Goal: Task Accomplishment & Management: Complete application form

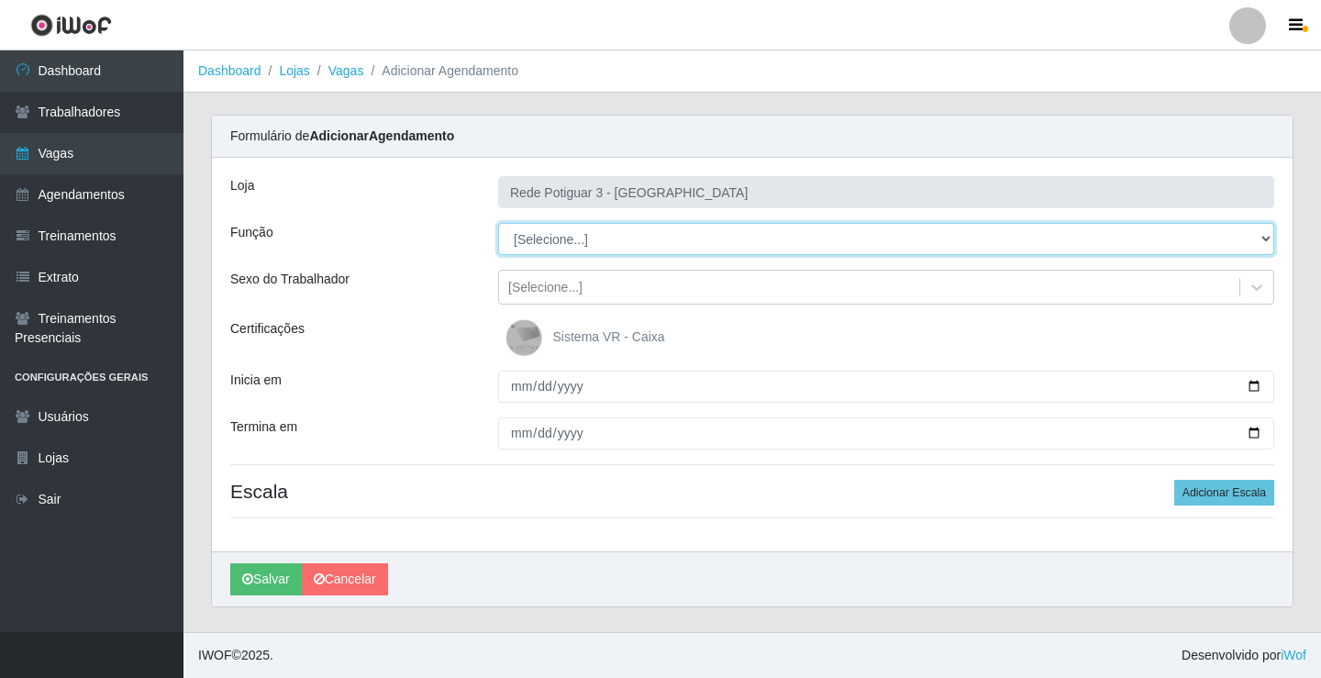
click at [625, 243] on select "[Selecione...] ASG ASG + ASG ++ Balconista Embalador Repositor Repositor + Repo…" at bounding box center [886, 239] width 776 height 32
select select "78"
click at [498, 223] on select "[Selecione...] ASG ASG + ASG ++ Balconista Embalador Repositor Repositor + Repo…" at bounding box center [886, 239] width 776 height 32
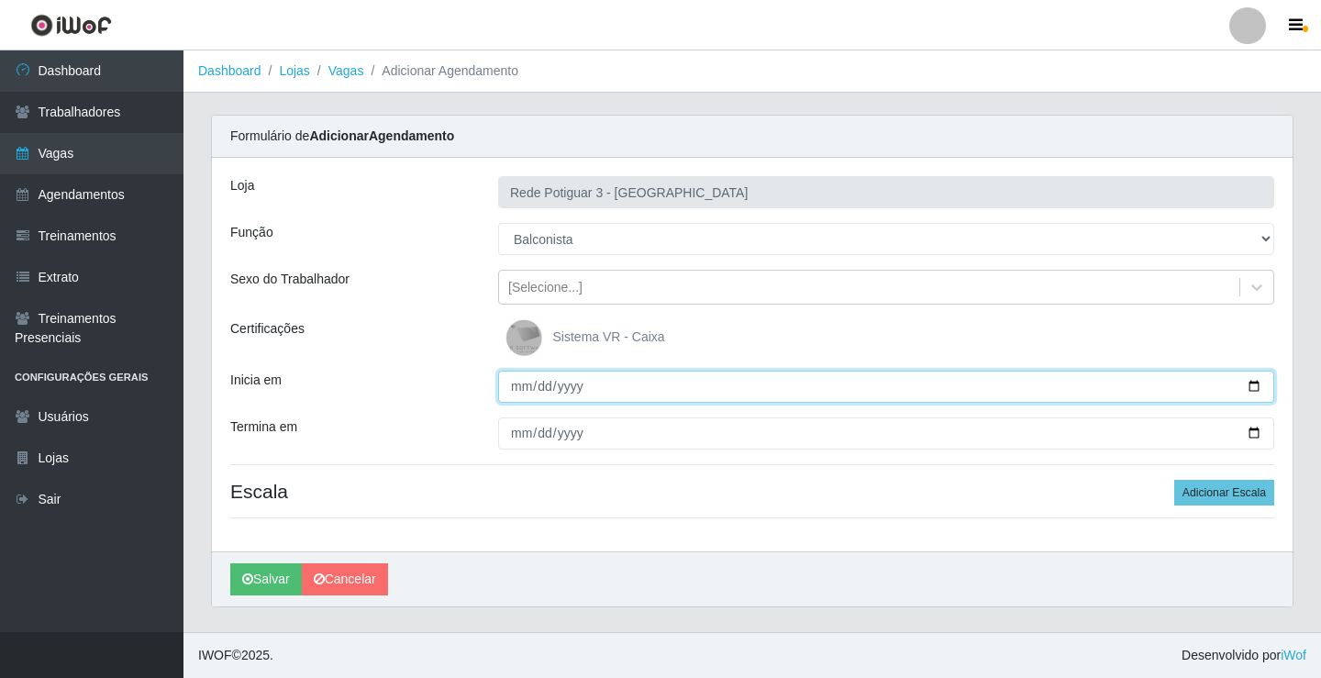
click at [522, 385] on input "Inicia em" at bounding box center [886, 387] width 776 height 32
type input "[DATE]"
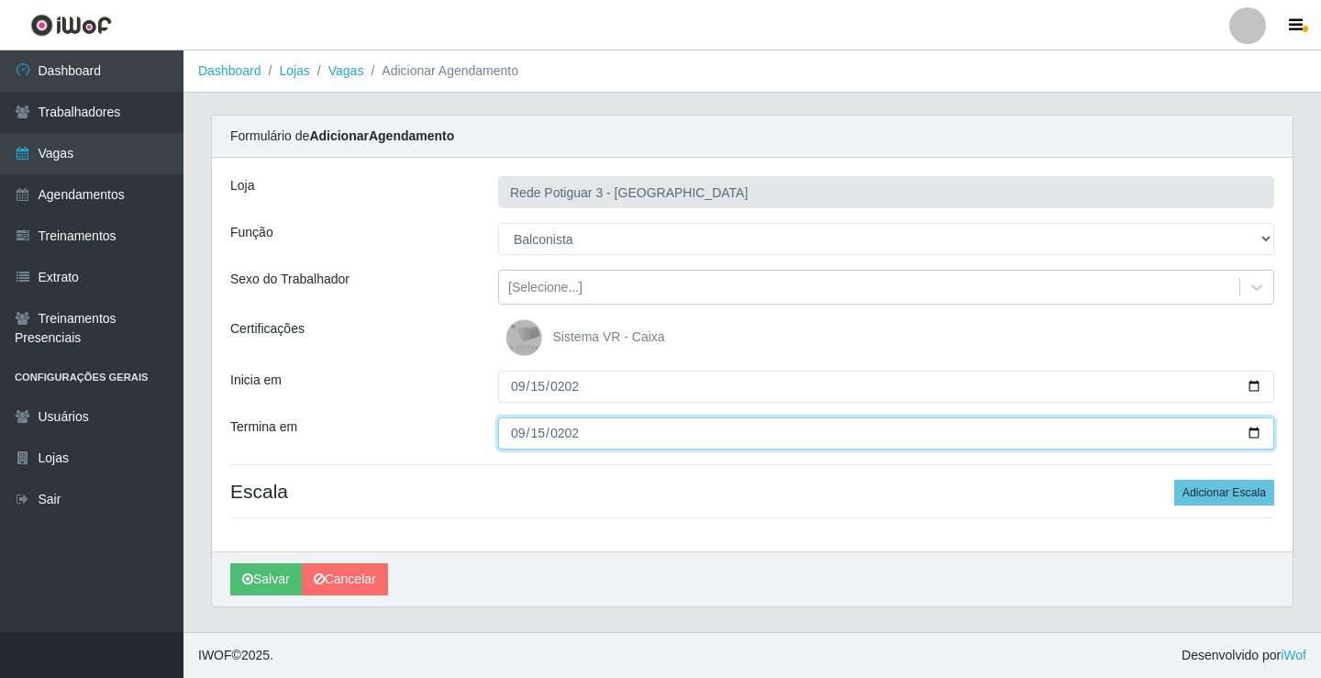
type input "[DATE]"
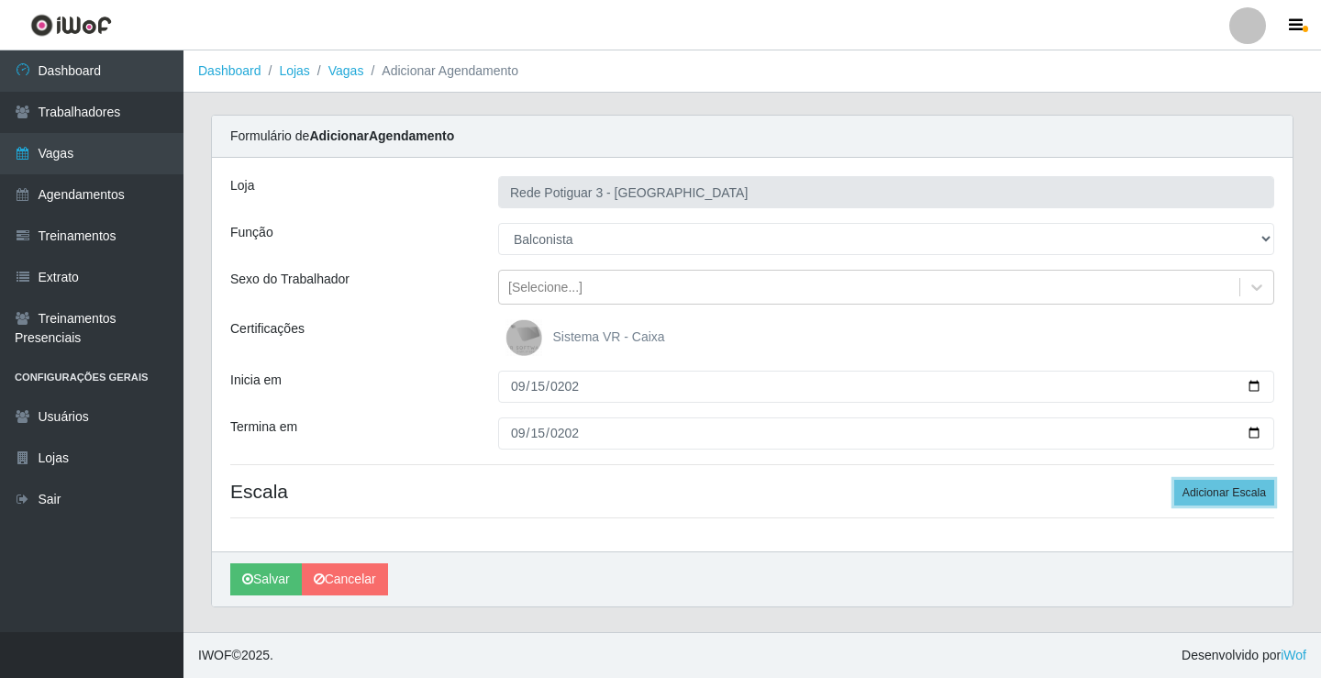
click at [1174, 480] on button "Adicionar Escala" at bounding box center [1224, 493] width 100 height 26
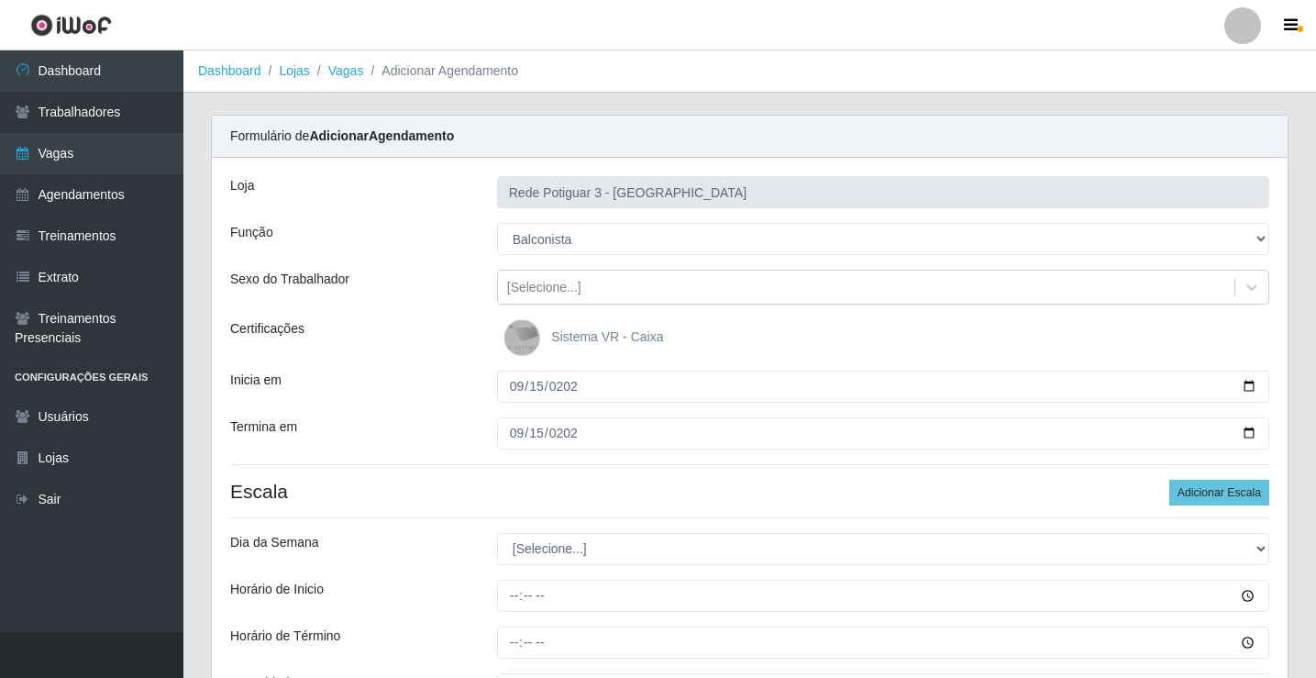
select select "1"
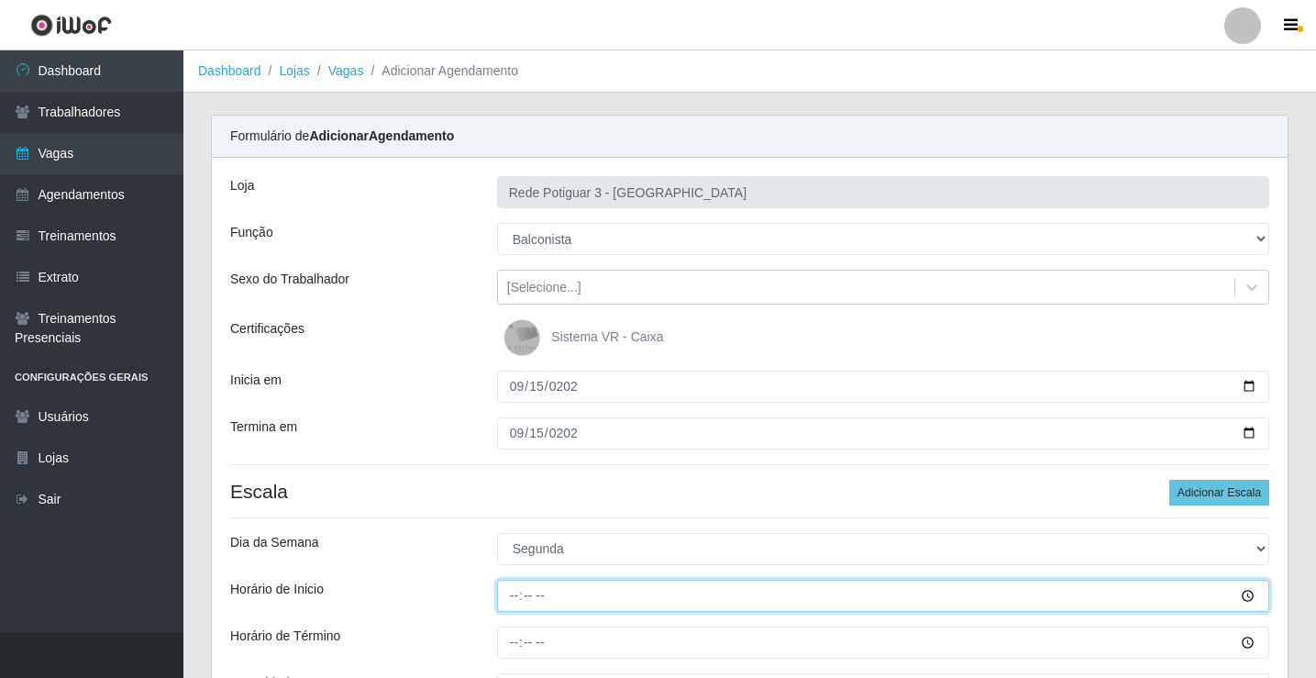
type input "14:00"
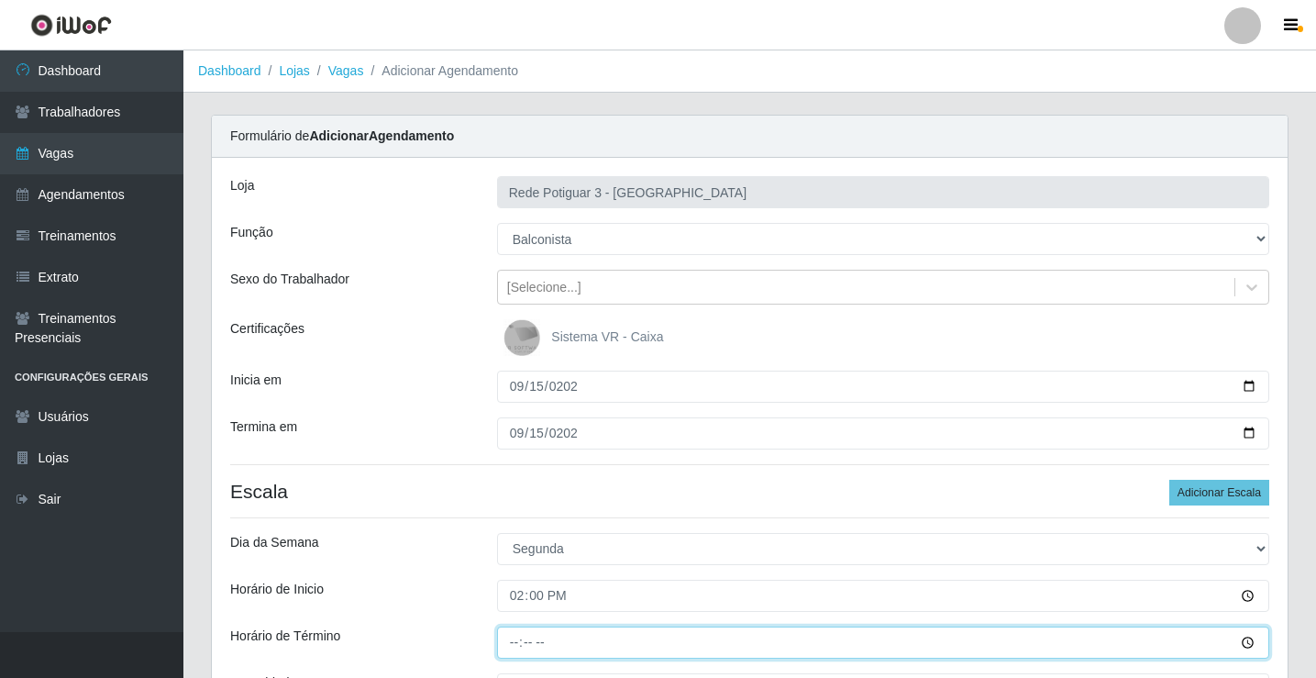
type input "20:00"
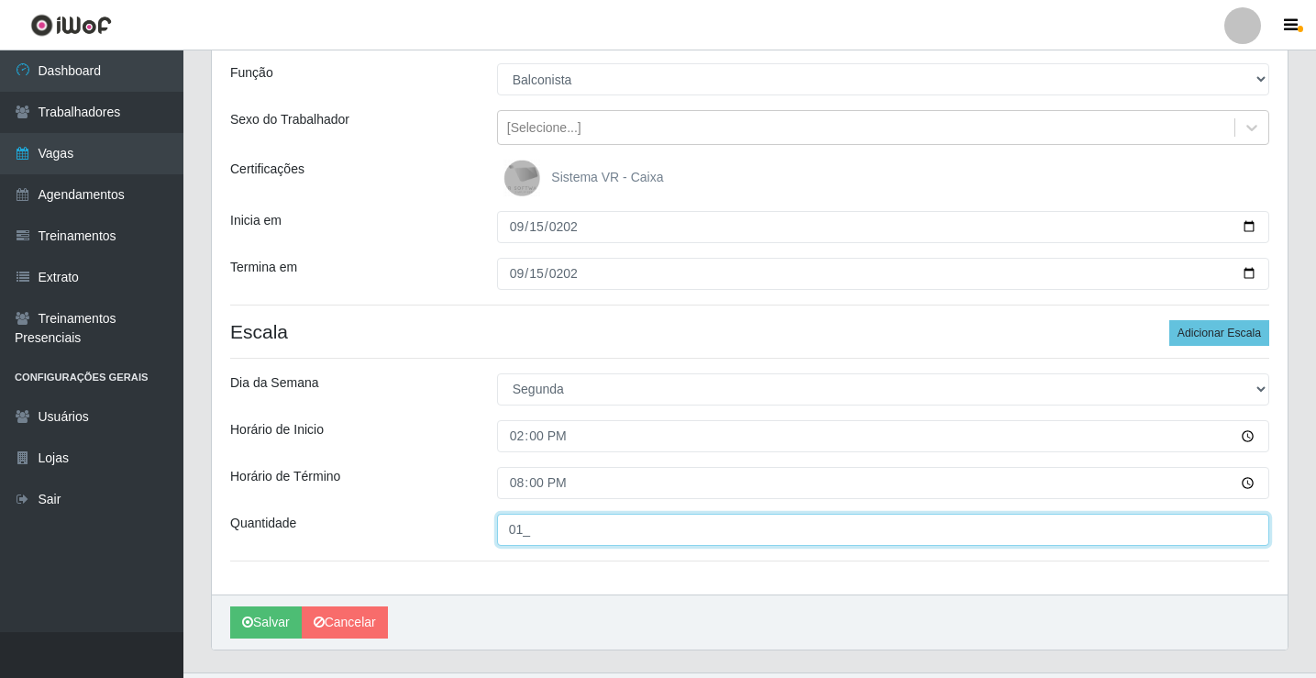
scroll to position [200, 0]
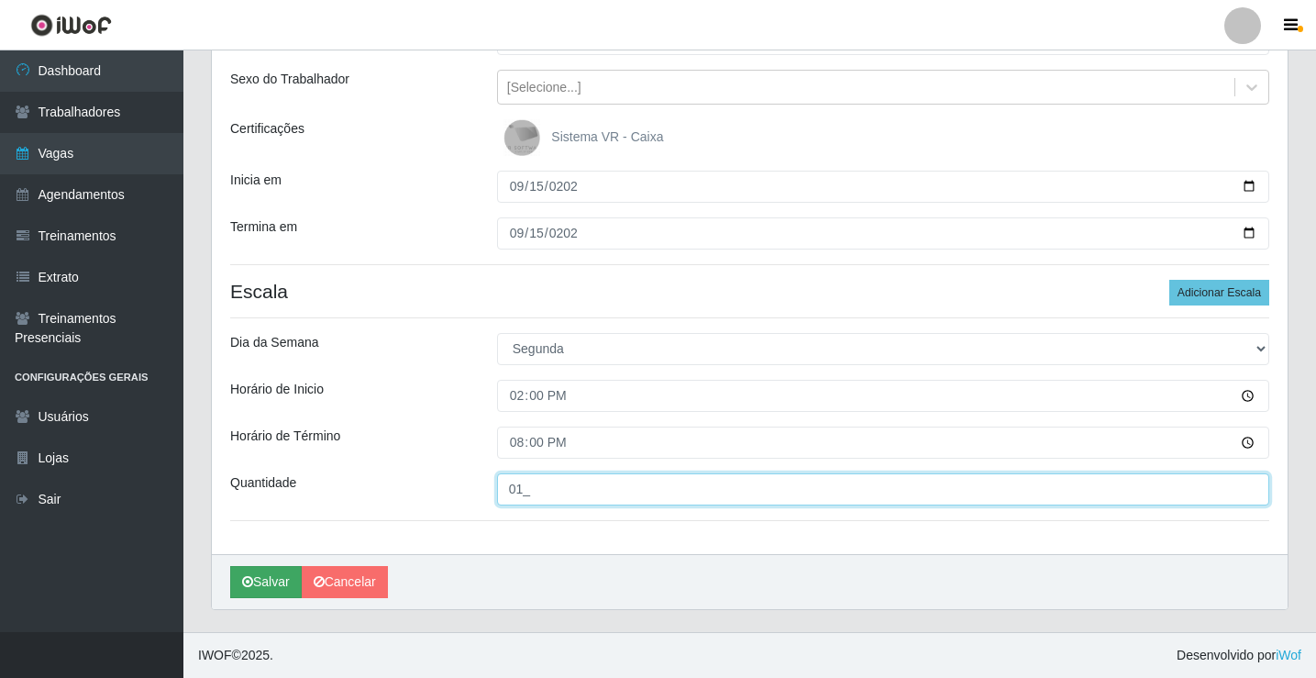
type input "01_"
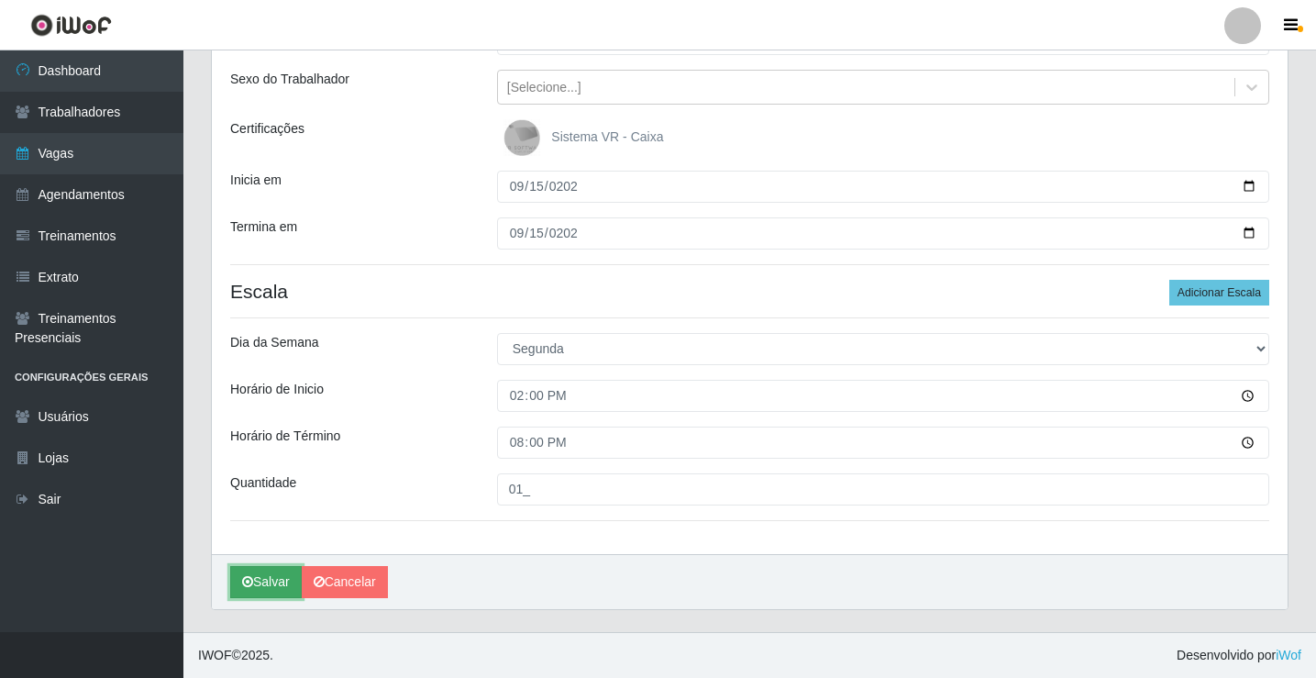
click at [250, 593] on button "Salvar" at bounding box center [266, 582] width 72 height 32
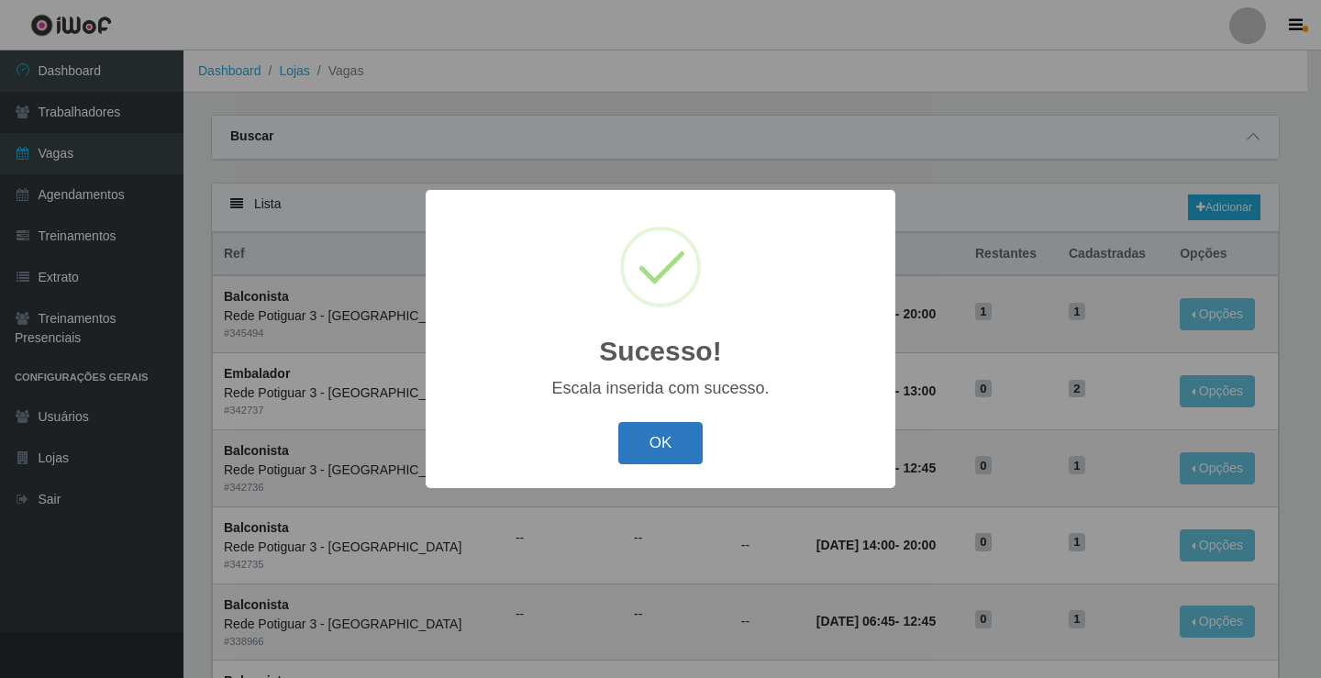
click at [644, 454] on button "OK" at bounding box center [660, 443] width 85 height 43
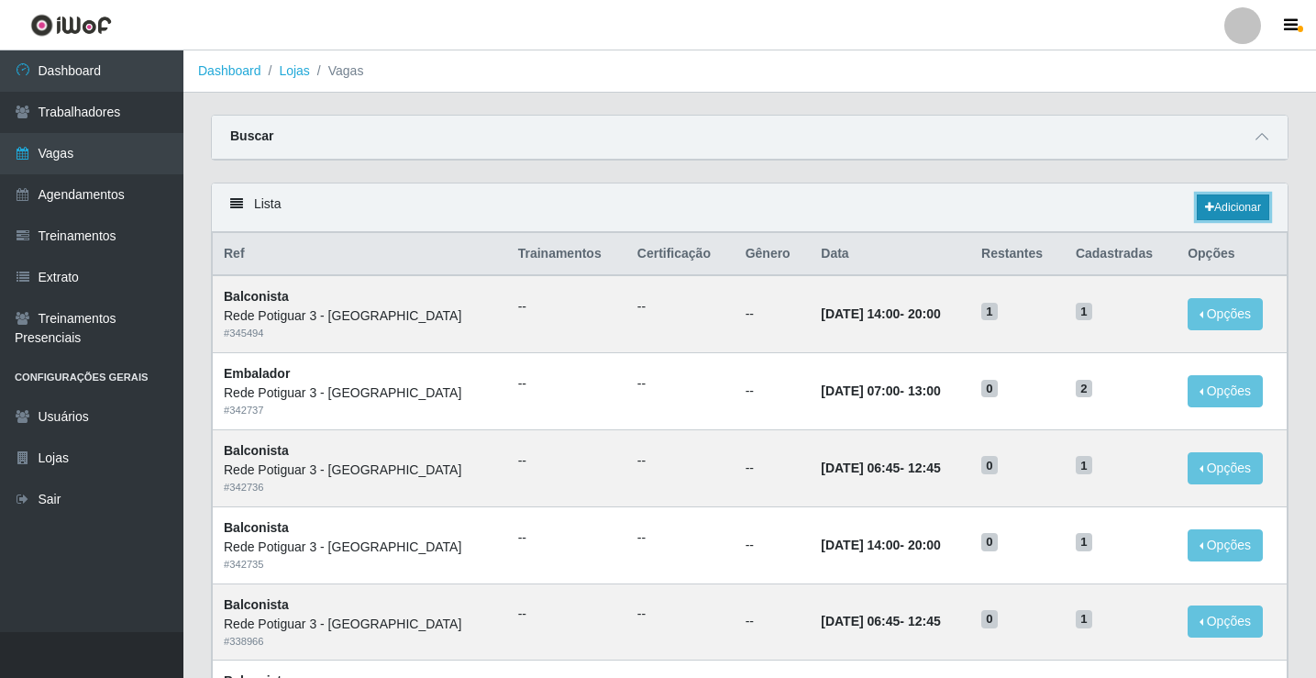
click at [1205, 206] on icon at bounding box center [1209, 207] width 9 height 11
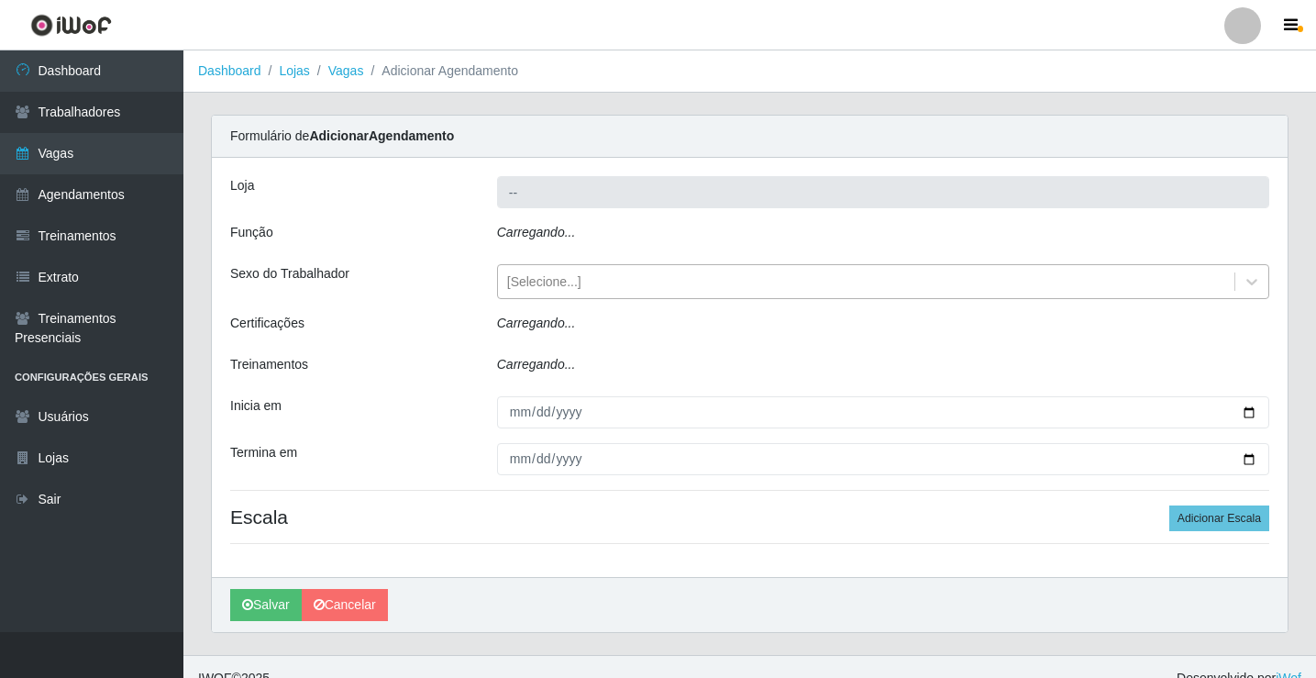
type input "Rede Potiguar 3 - [GEOGRAPHIC_DATA]"
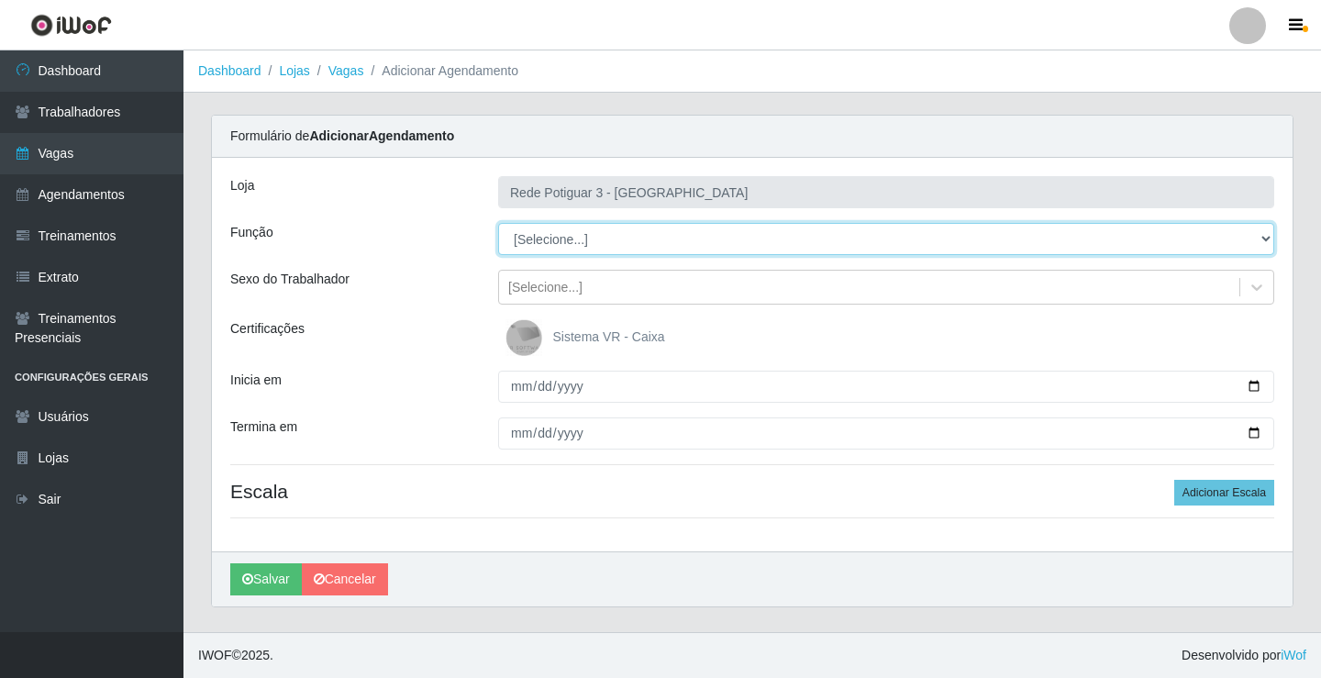
click at [543, 242] on select "[Selecione...] ASG ASG + ASG ++ Balconista Embalador Repositor Repositor + Repo…" at bounding box center [886, 239] width 776 height 32
select select "78"
click at [498, 223] on select "[Selecione...] ASG ASG + ASG ++ Balconista Embalador Repositor Repositor + Repo…" at bounding box center [886, 239] width 776 height 32
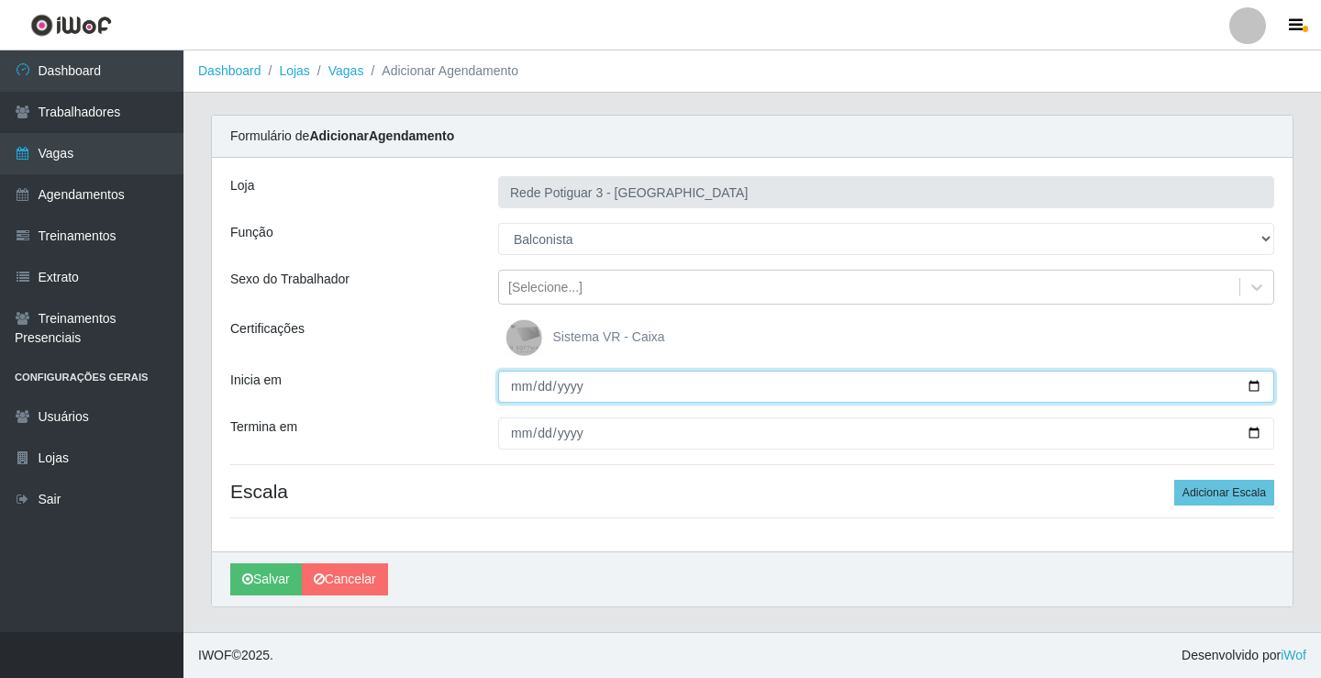
click at [521, 387] on input "Inicia em" at bounding box center [886, 387] width 776 height 32
type input "[DATE]"
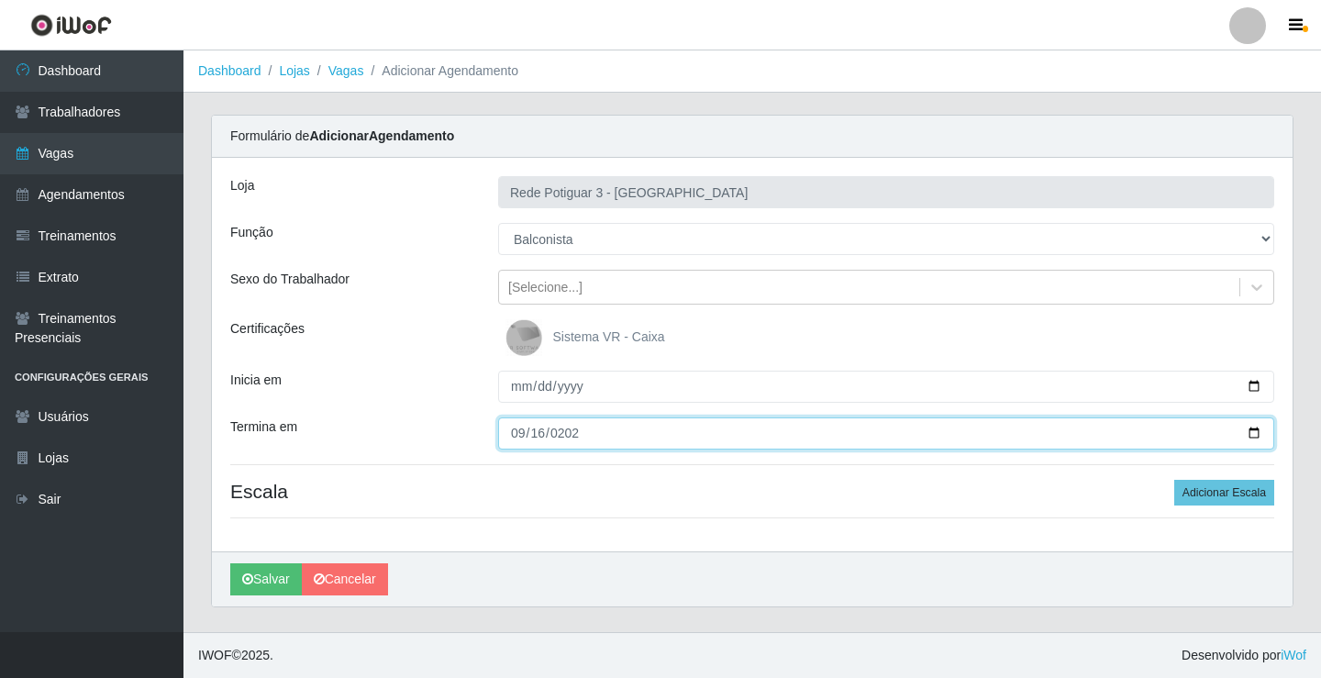
type input "[DATE]"
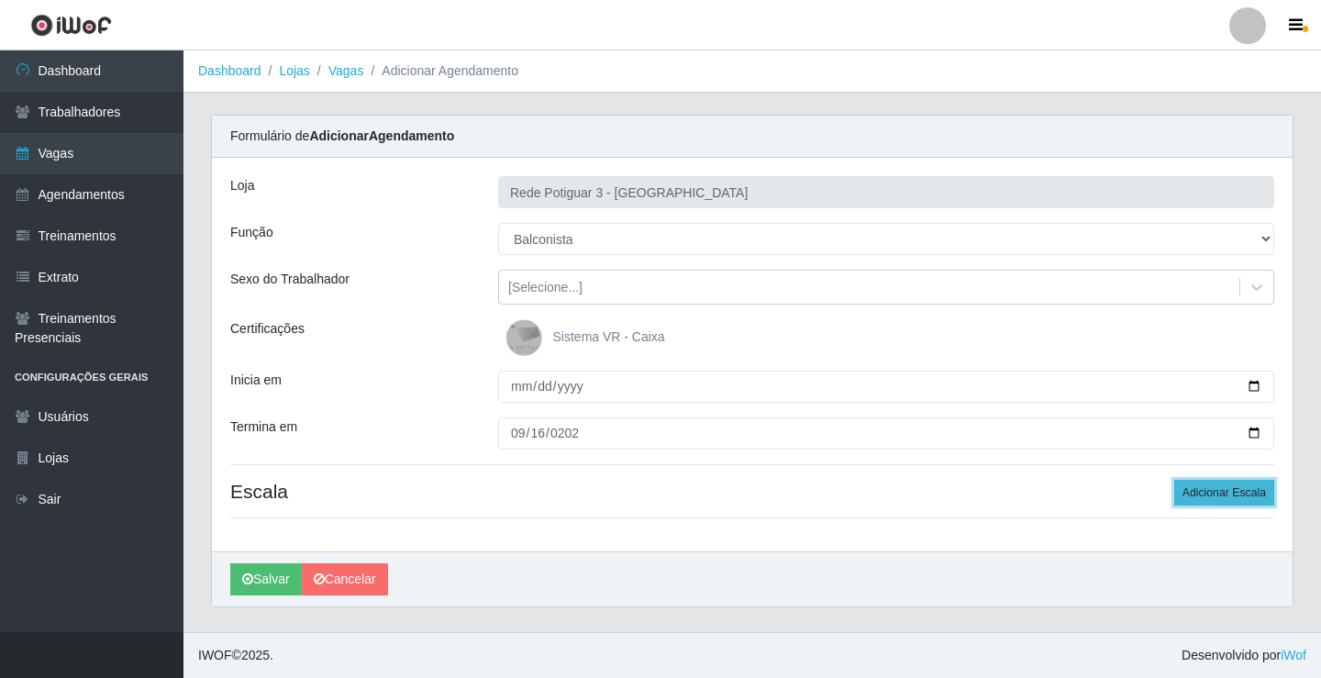
click at [1235, 501] on button "Adicionar Escala" at bounding box center [1224, 493] width 100 height 26
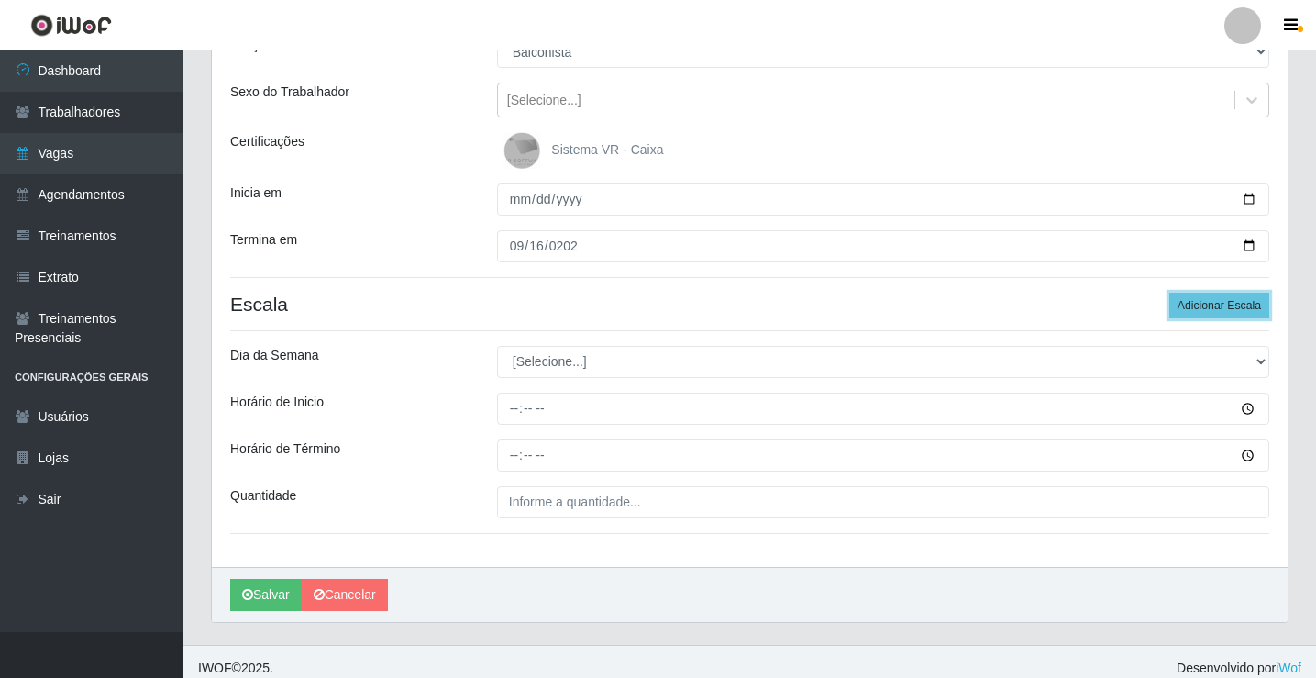
scroll to position [200, 0]
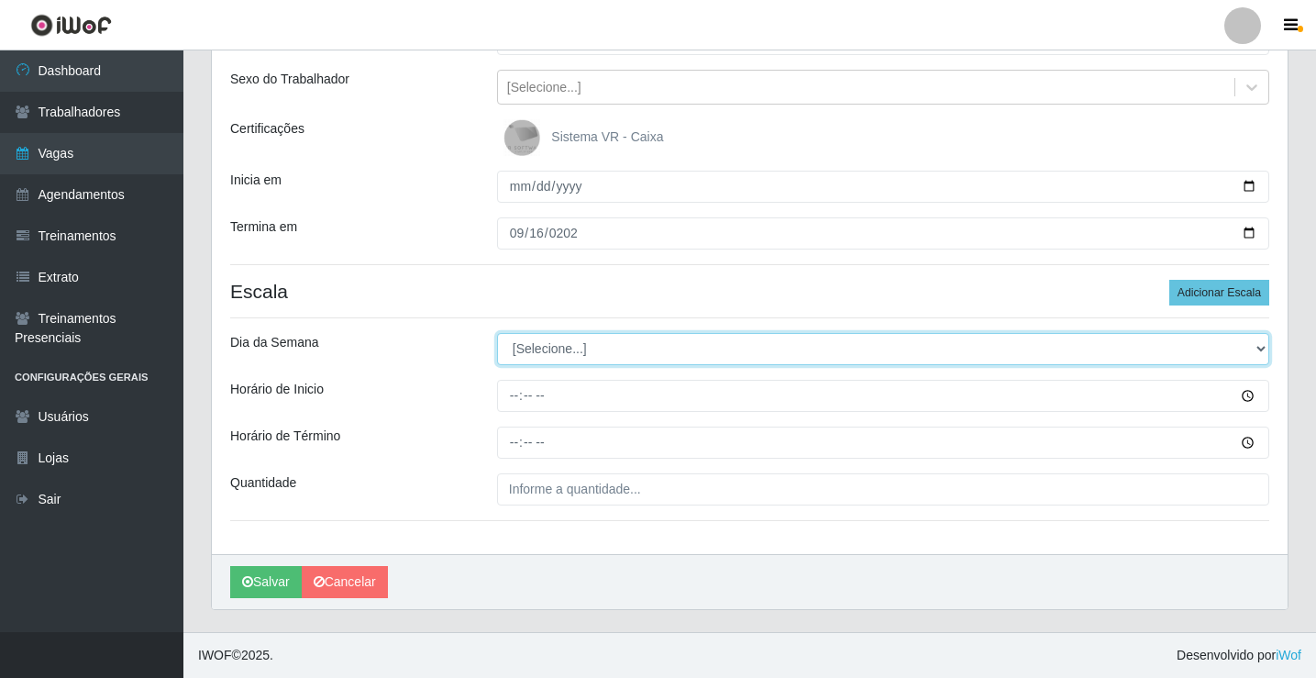
click at [551, 349] on select "[Selecione...] Segunda Terça Quarta Quinta Sexta Sábado Domingo" at bounding box center [883, 349] width 772 height 32
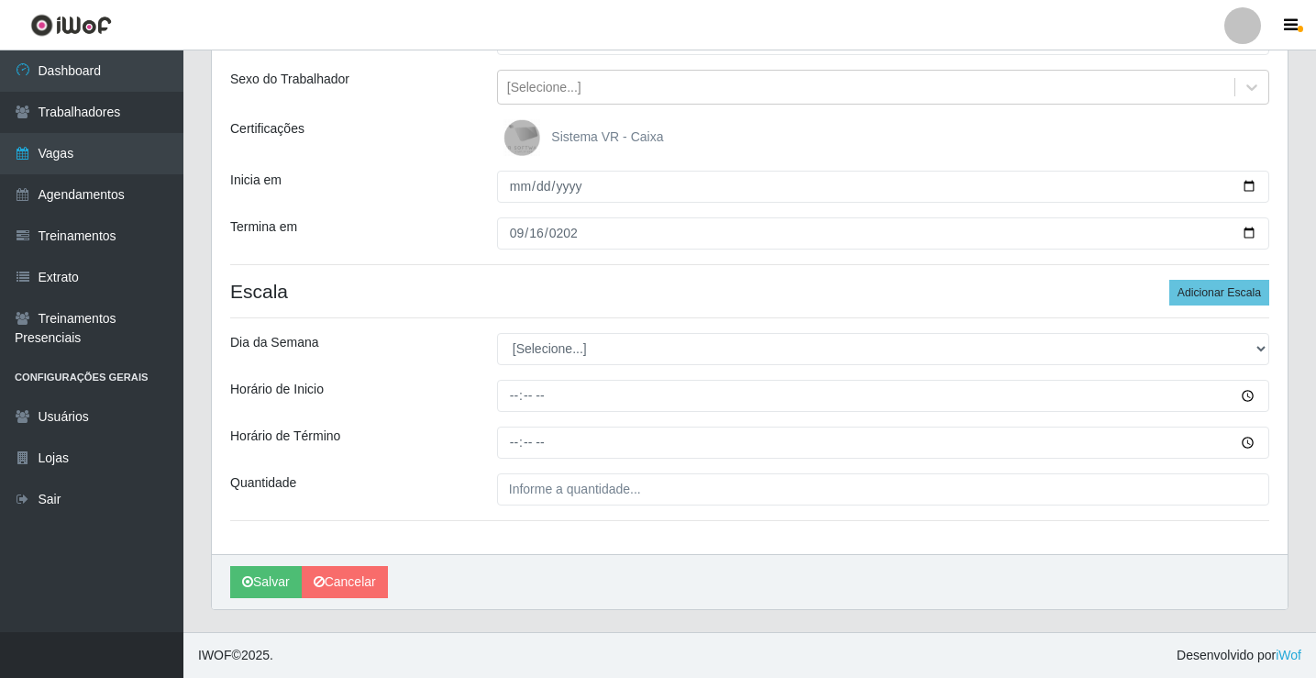
click at [557, 326] on div "Loja Rede Potiguar 3 - [GEOGRAPHIC_DATA] Função [Selecione...] ASG ASG + ASG ++…" at bounding box center [750, 256] width 1076 height 596
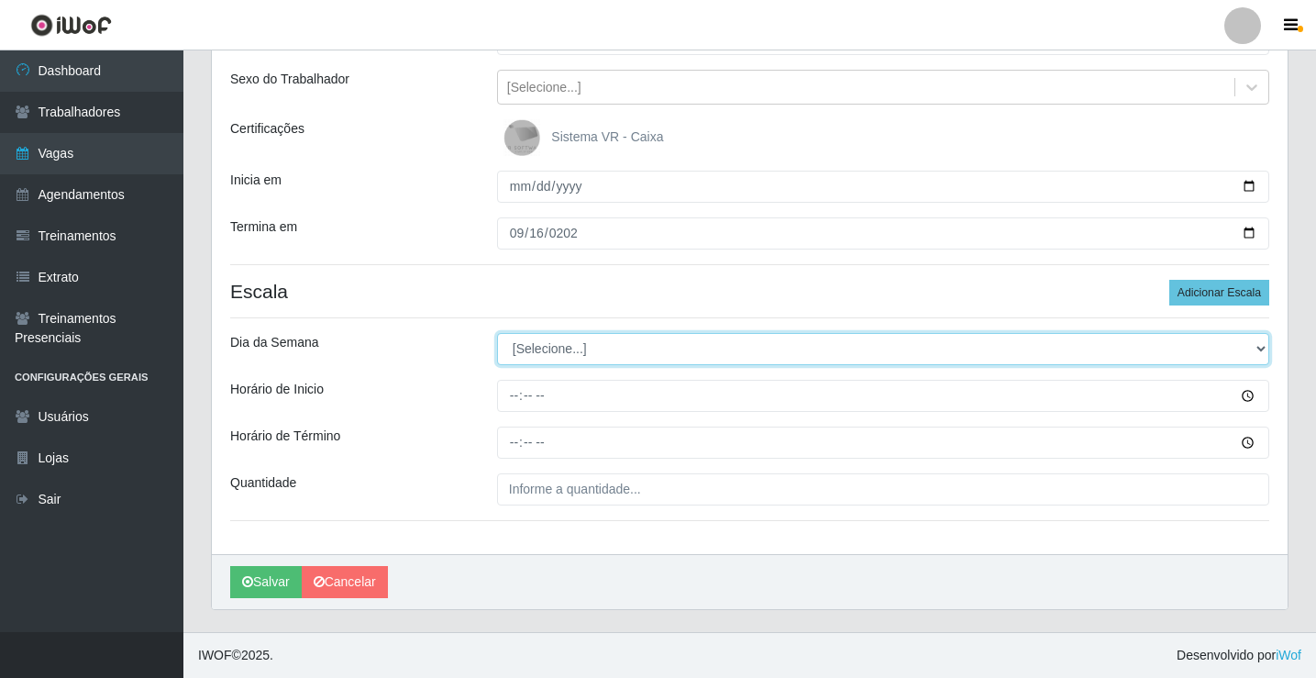
click at [571, 363] on select "[Selecione...] Segunda Terça Quarta Quinta Sexta Sábado Domingo" at bounding box center [883, 349] width 772 height 32
select select "2"
click at [497, 333] on select "[Selecione...] Segunda Terça Quarta Quinta Sexta Sábado Domingo" at bounding box center [883, 349] width 772 height 32
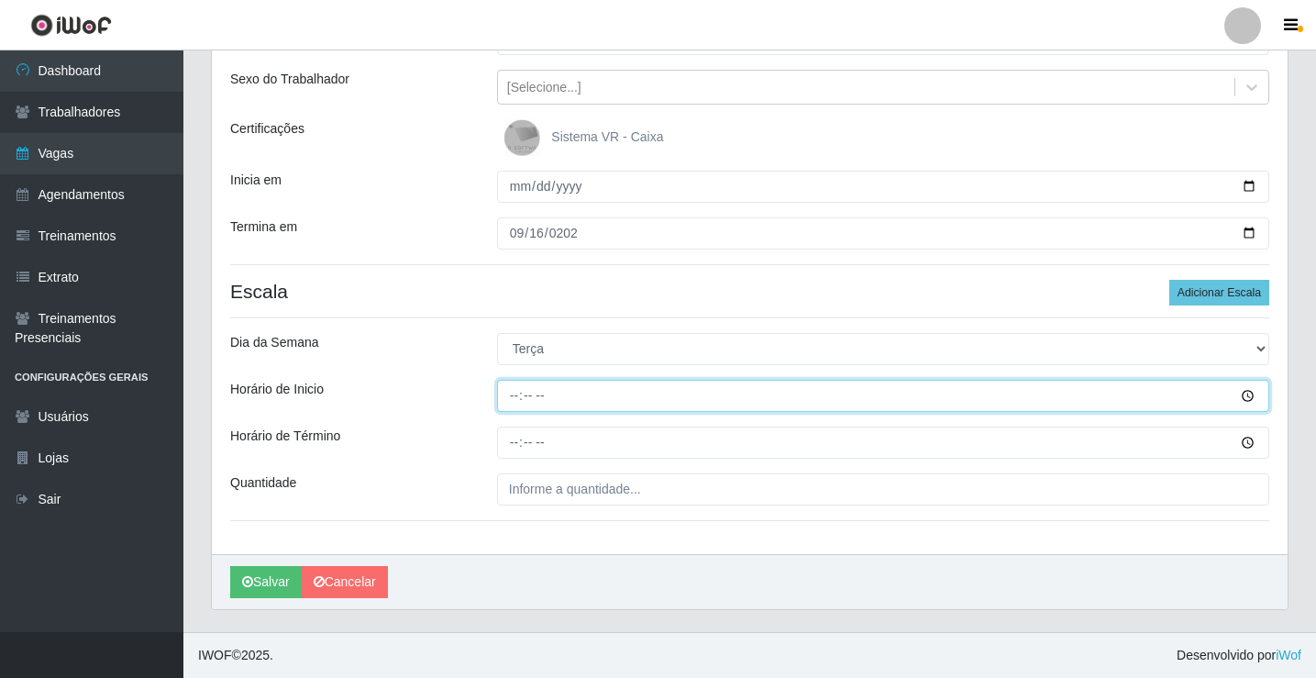
click at [514, 403] on input "Horário de Inicio" at bounding box center [883, 396] width 772 height 32
type input "06:45"
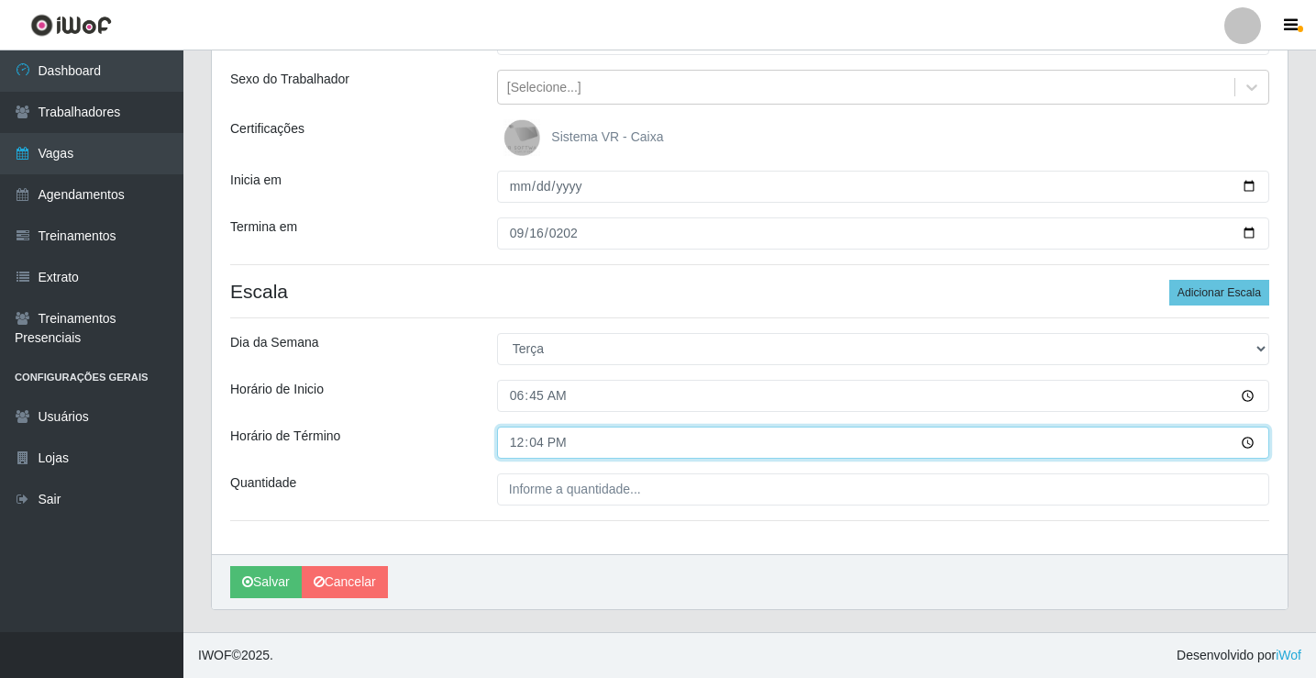
type input "12:45"
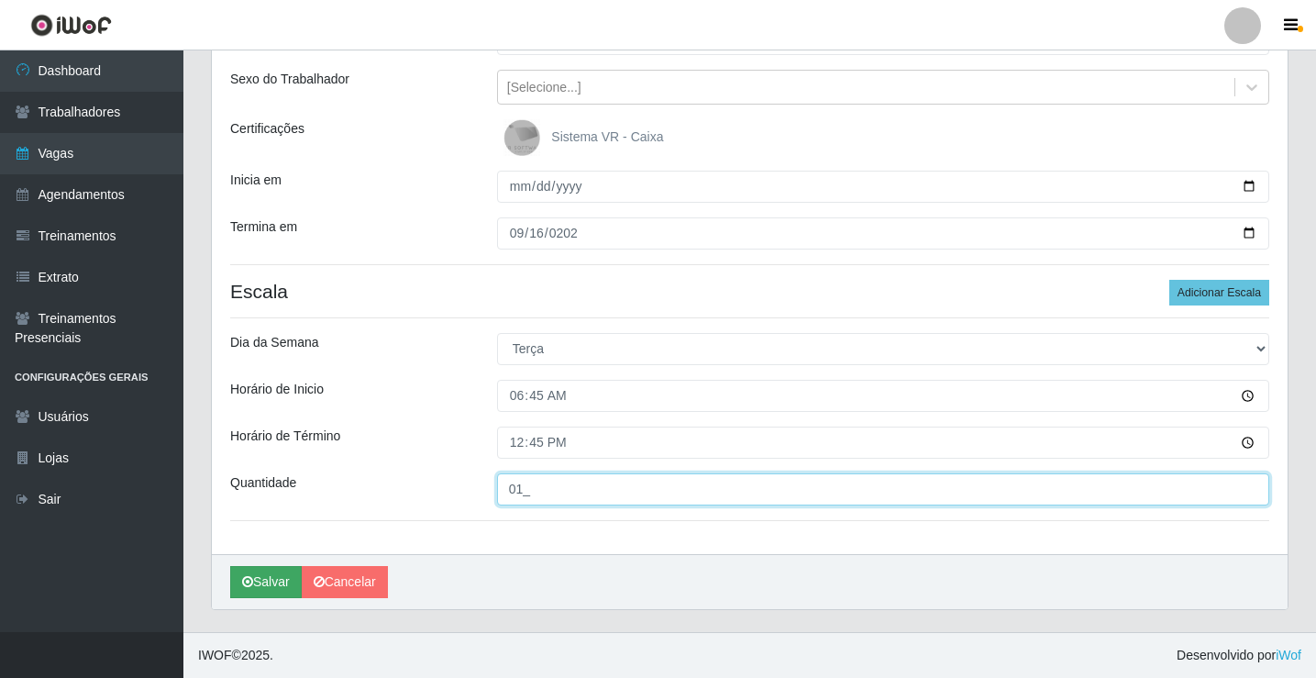
type input "01_"
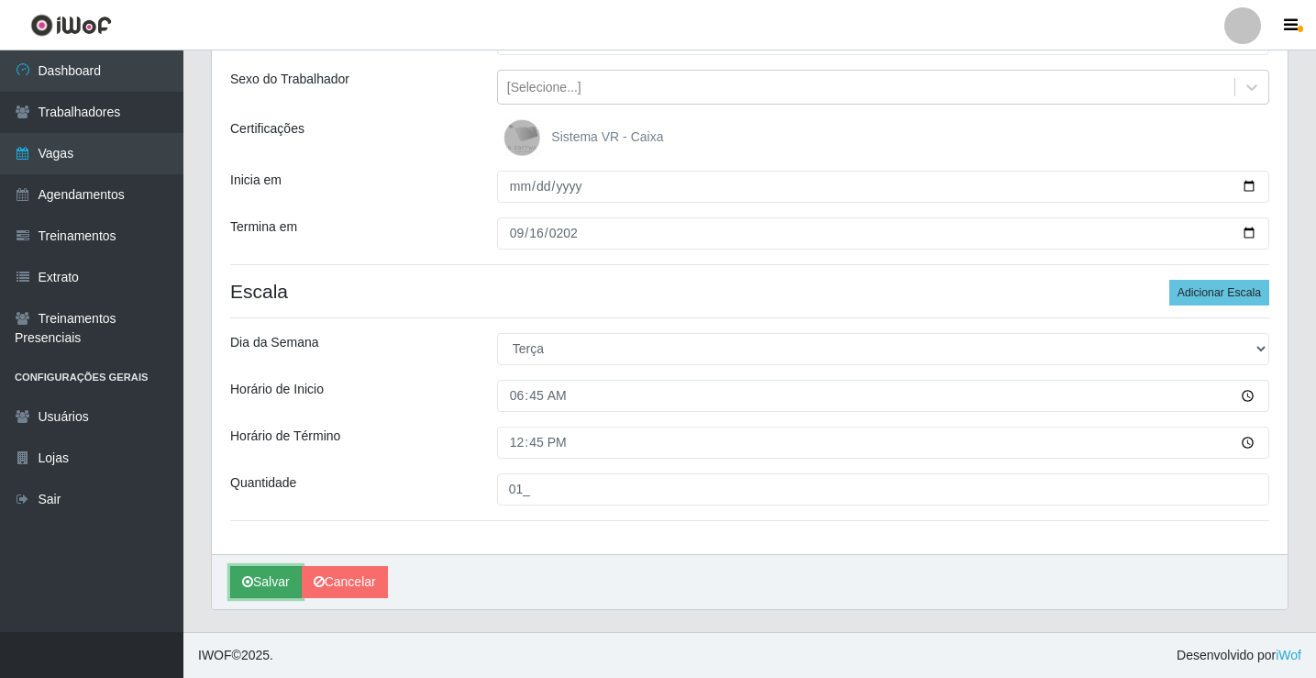
click at [254, 591] on button "Salvar" at bounding box center [266, 582] width 72 height 32
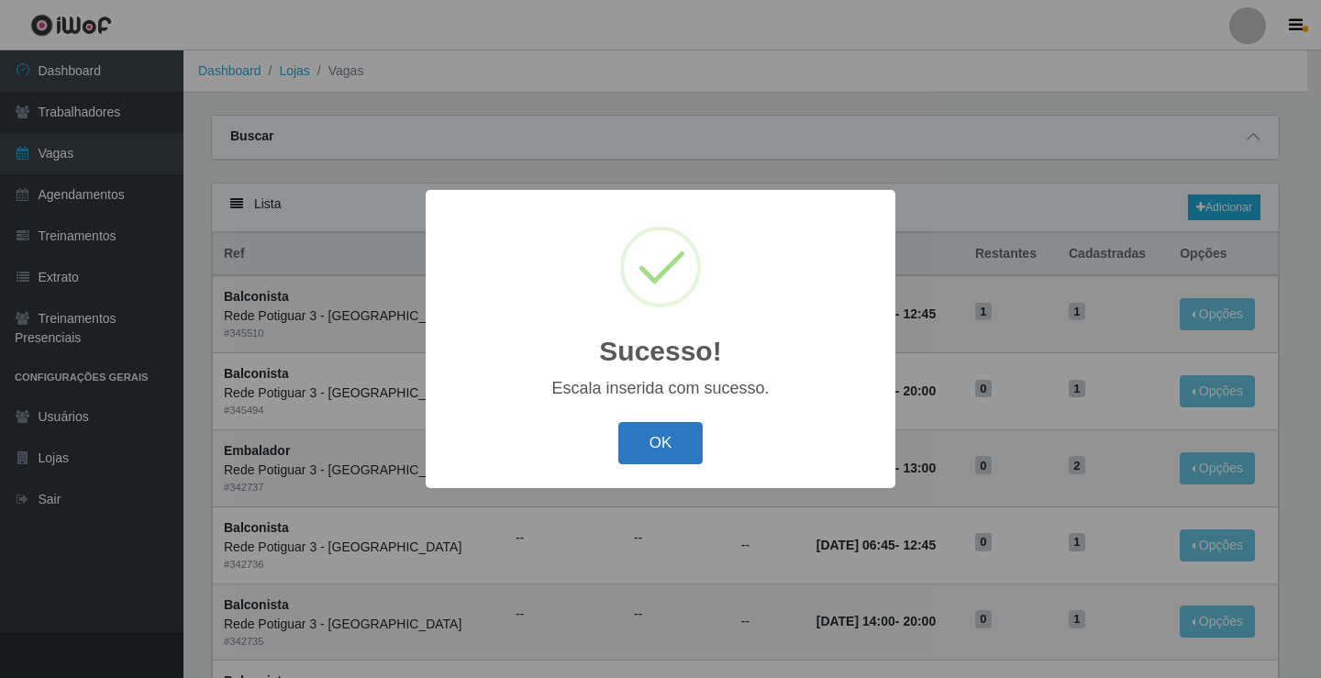
click at [652, 439] on button "OK" at bounding box center [660, 443] width 85 height 43
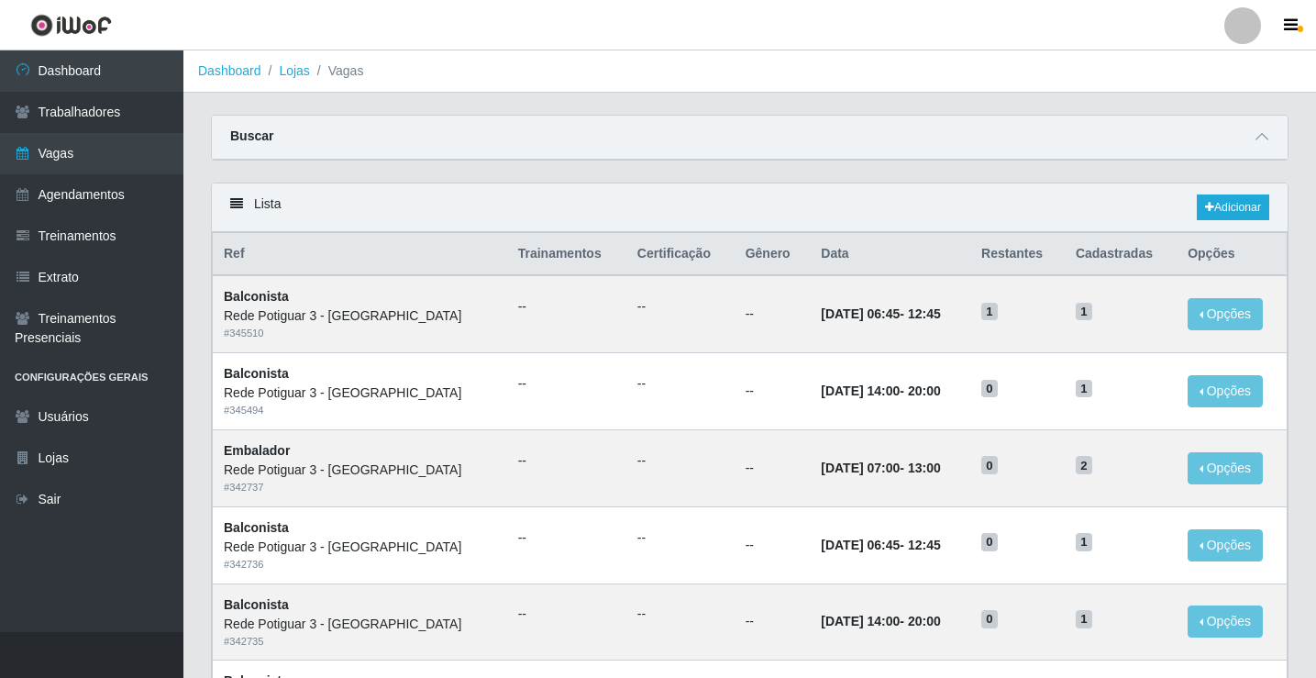
click at [1228, 194] on div "Lista Adicionar" at bounding box center [750, 207] width 1076 height 49
click at [1229, 203] on link "Adicionar" at bounding box center [1233, 207] width 72 height 26
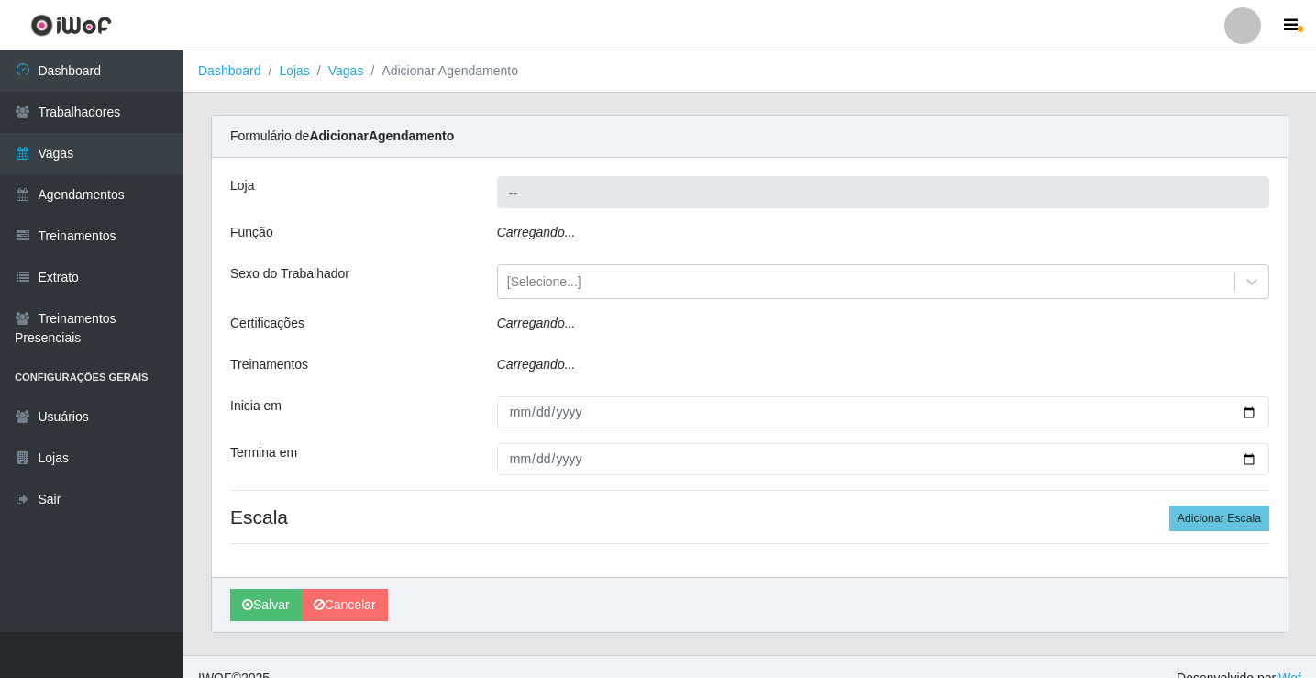
type input "Rede Potiguar 3 - [GEOGRAPHIC_DATA]"
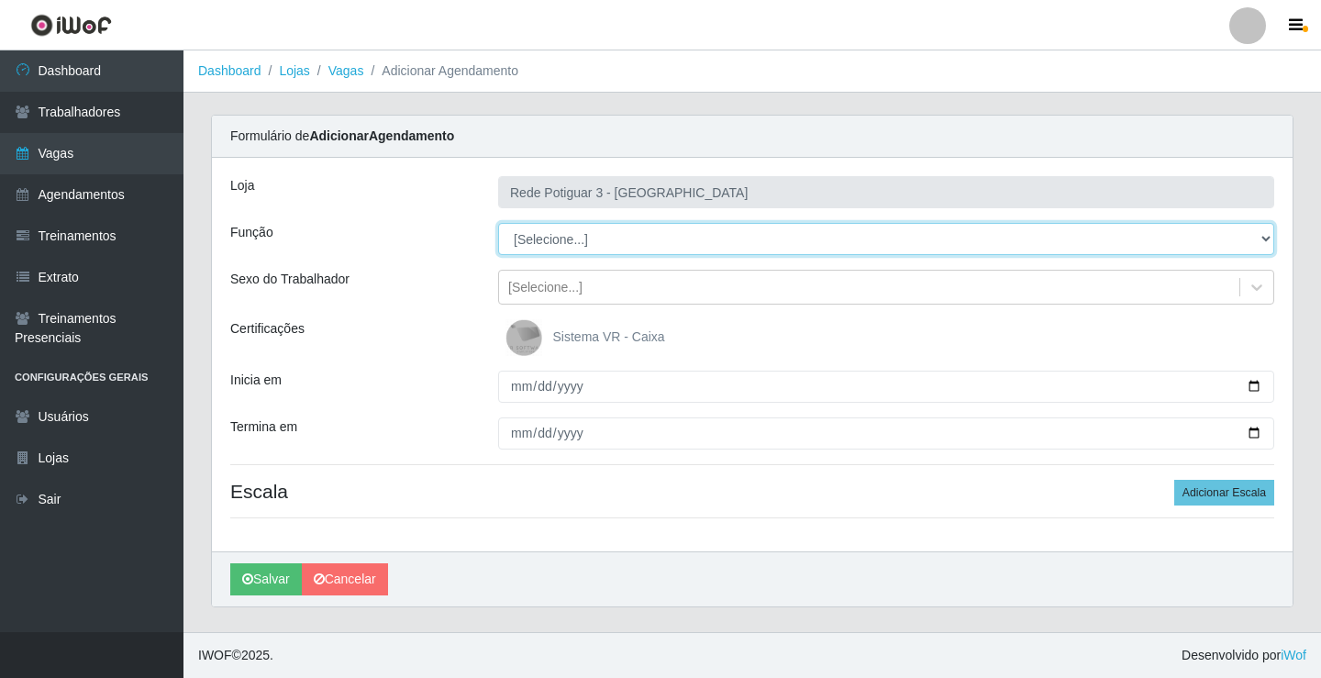
click at [579, 240] on select "[Selecione...] ASG ASG + ASG ++ Balconista Embalador Repositor Repositor + Repo…" at bounding box center [886, 239] width 776 height 32
select select "1"
click at [498, 223] on select "[Selecione...] ASG ASG + ASG ++ Balconista Embalador Repositor Repositor + Repo…" at bounding box center [886, 239] width 776 height 32
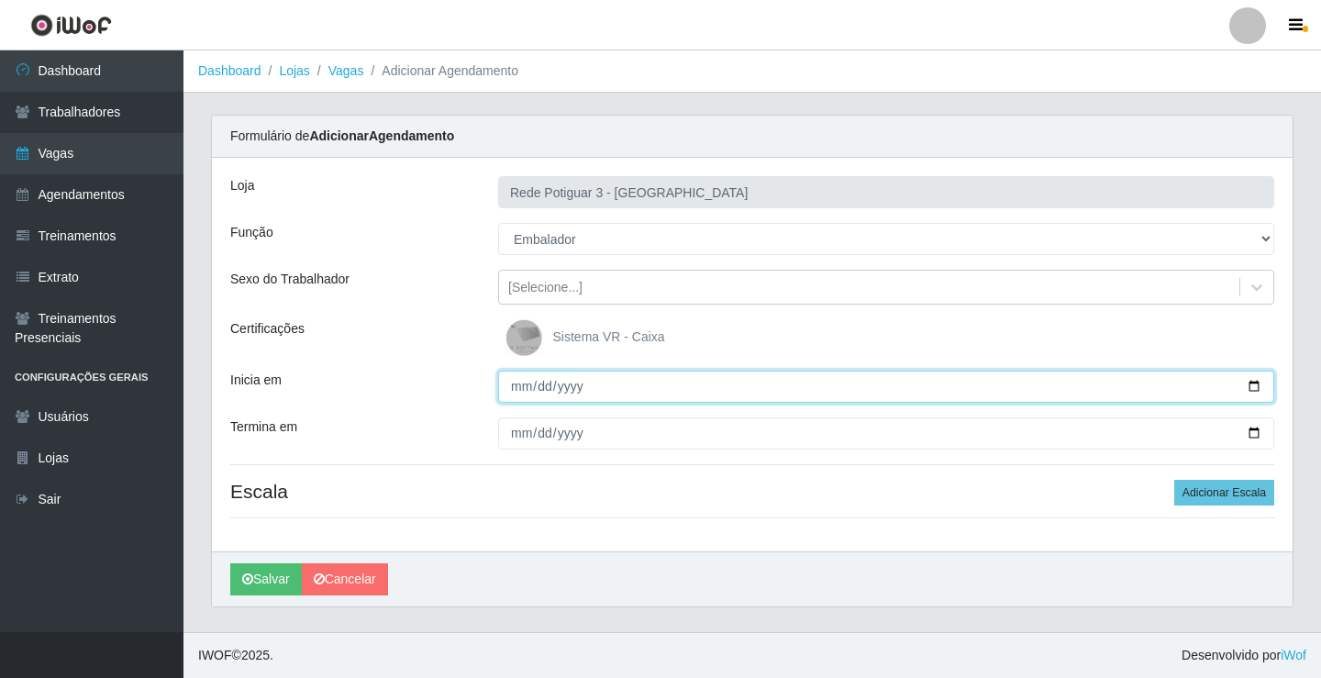
click at [520, 381] on input "Inicia em" at bounding box center [886, 387] width 776 height 32
type input "[DATE]"
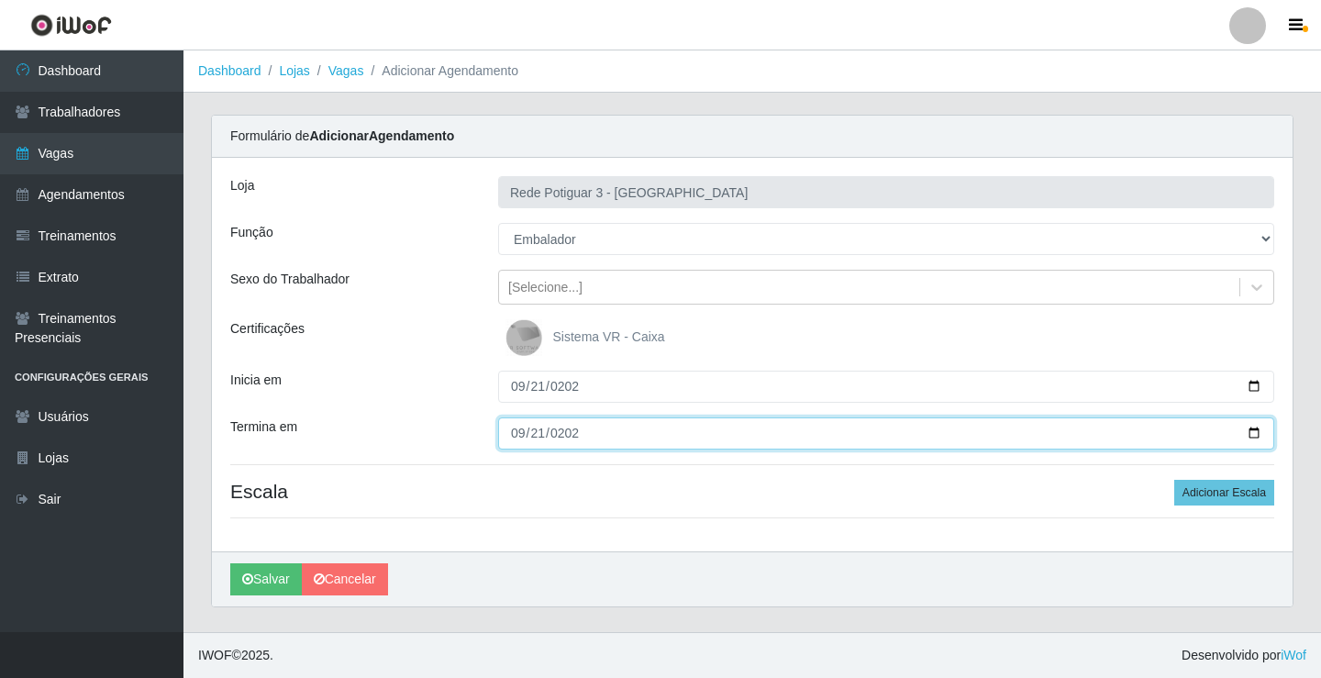
type input "[DATE]"
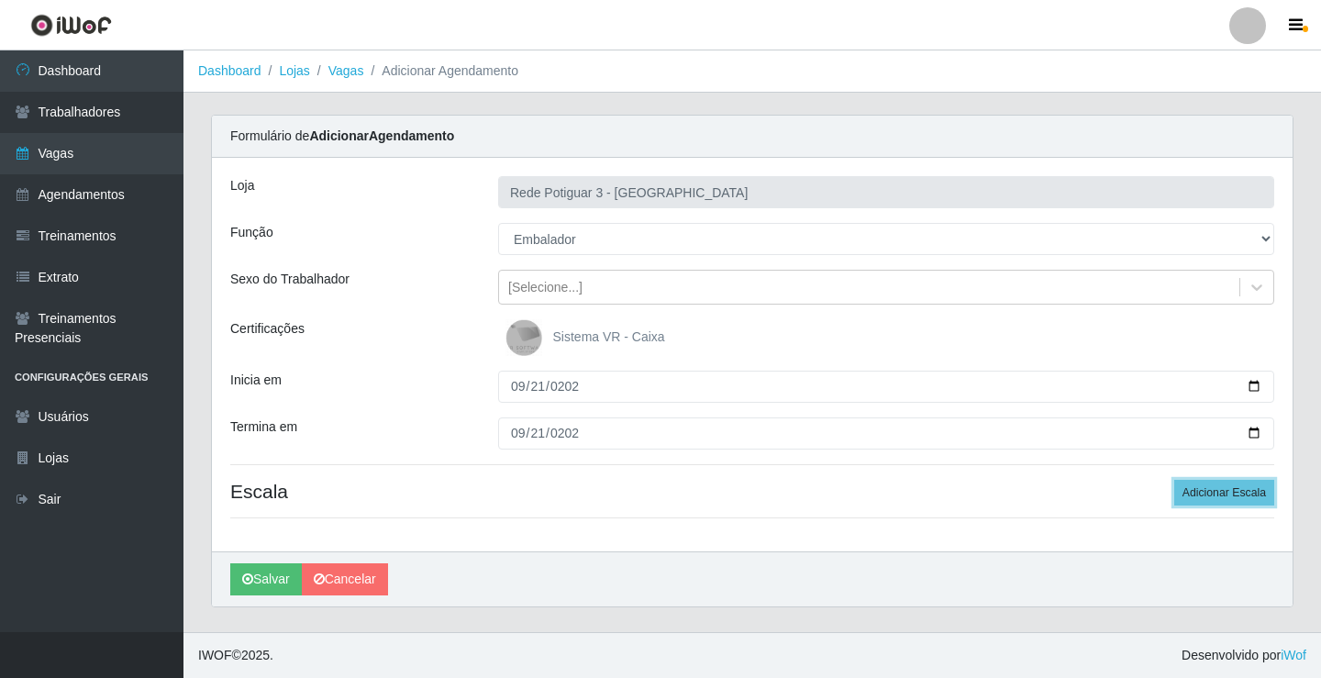
click at [1174, 480] on button "Adicionar Escala" at bounding box center [1224, 493] width 100 height 26
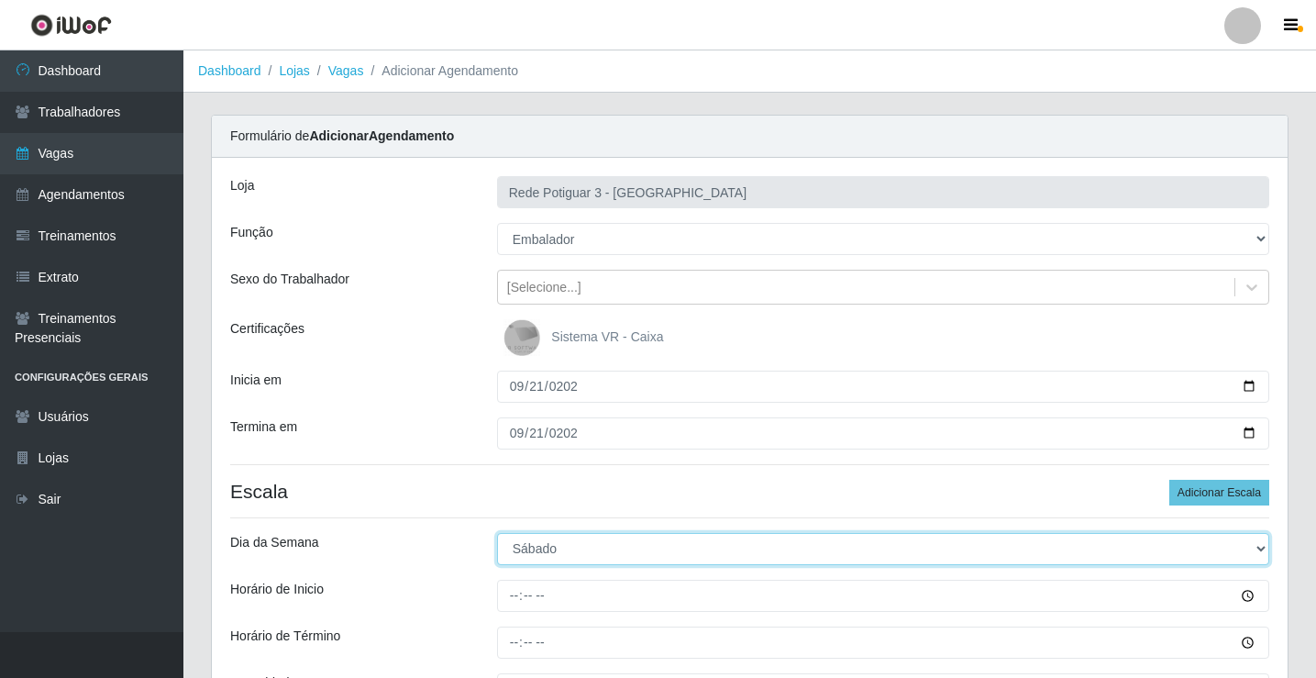
select select "0"
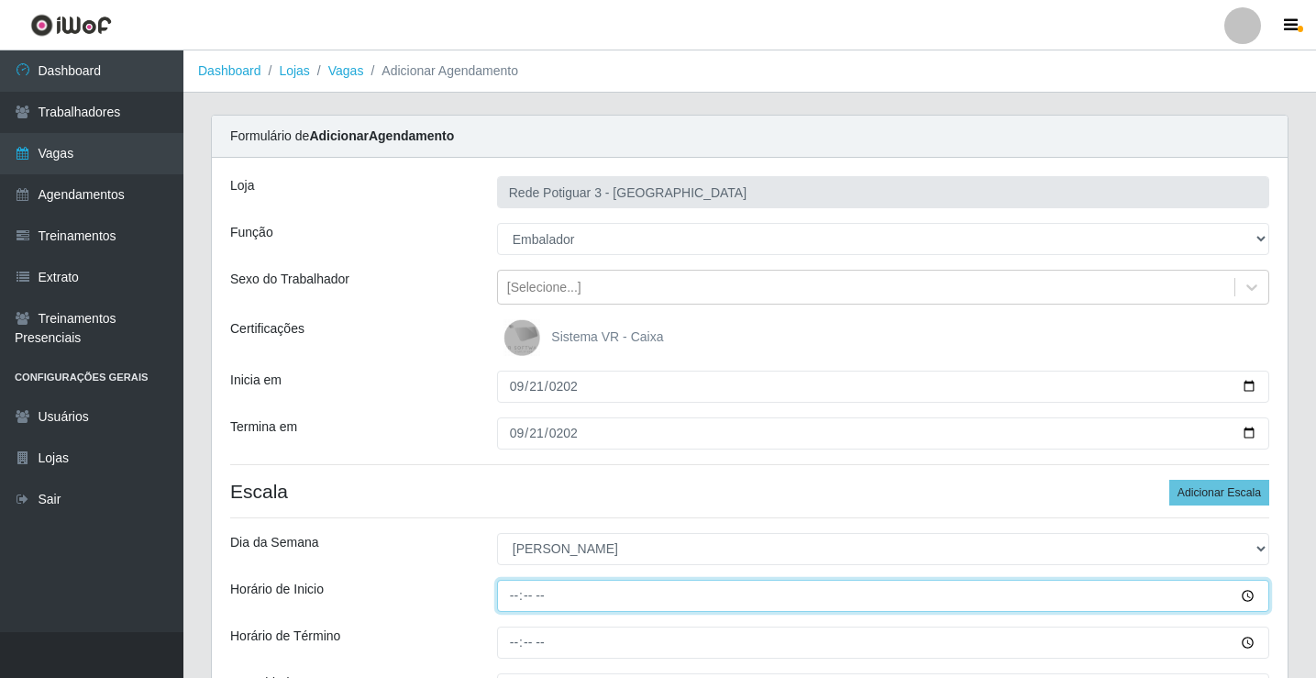
type input "07:00"
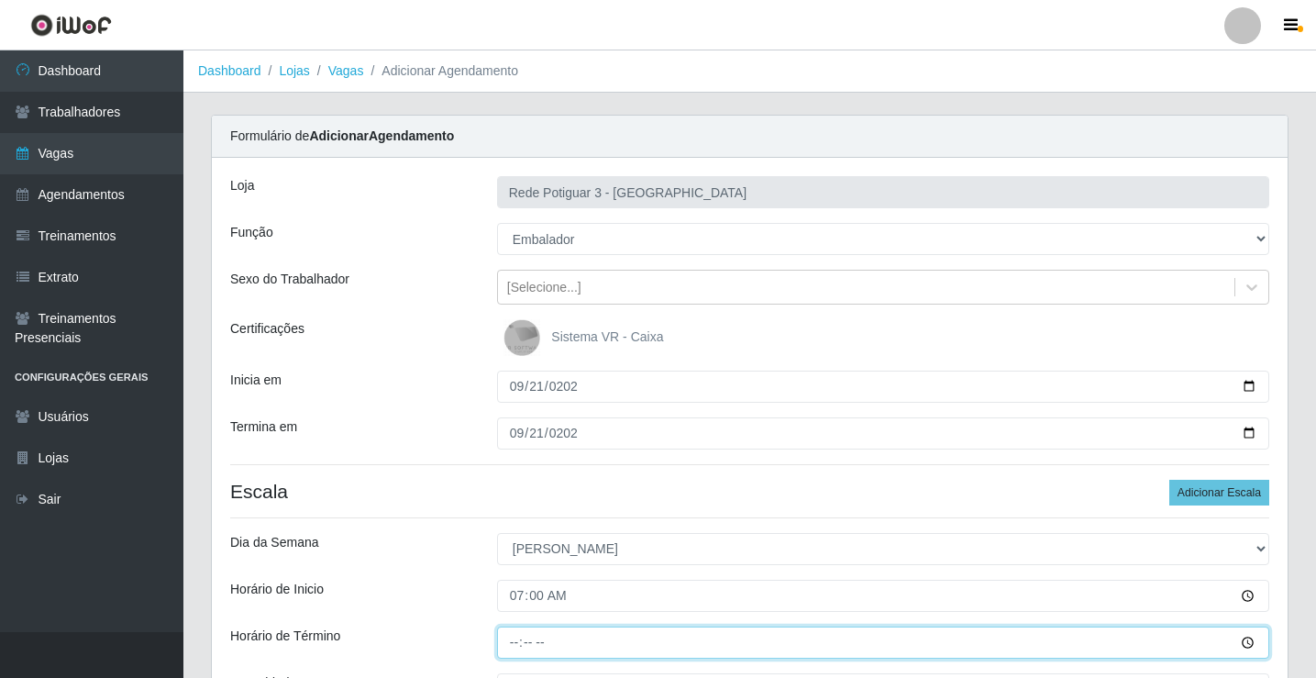
type input "13:00"
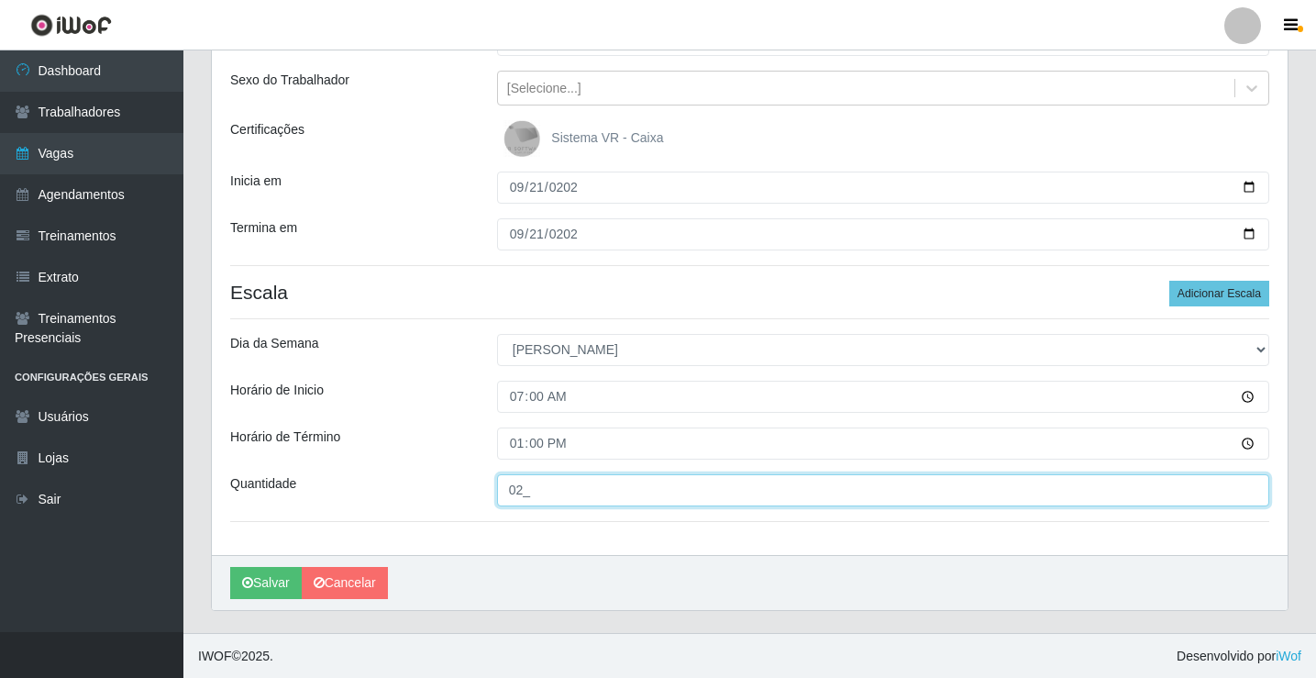
scroll to position [200, 0]
type input "02_"
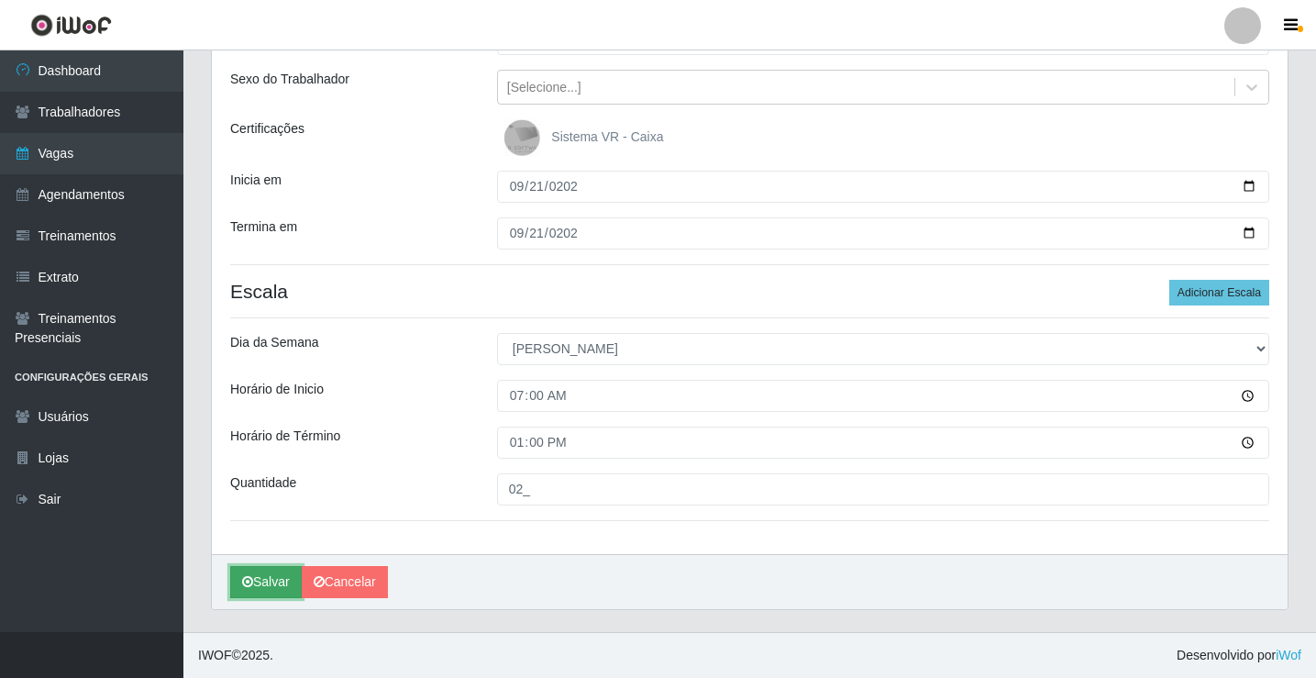
click at [264, 575] on button "Salvar" at bounding box center [266, 582] width 72 height 32
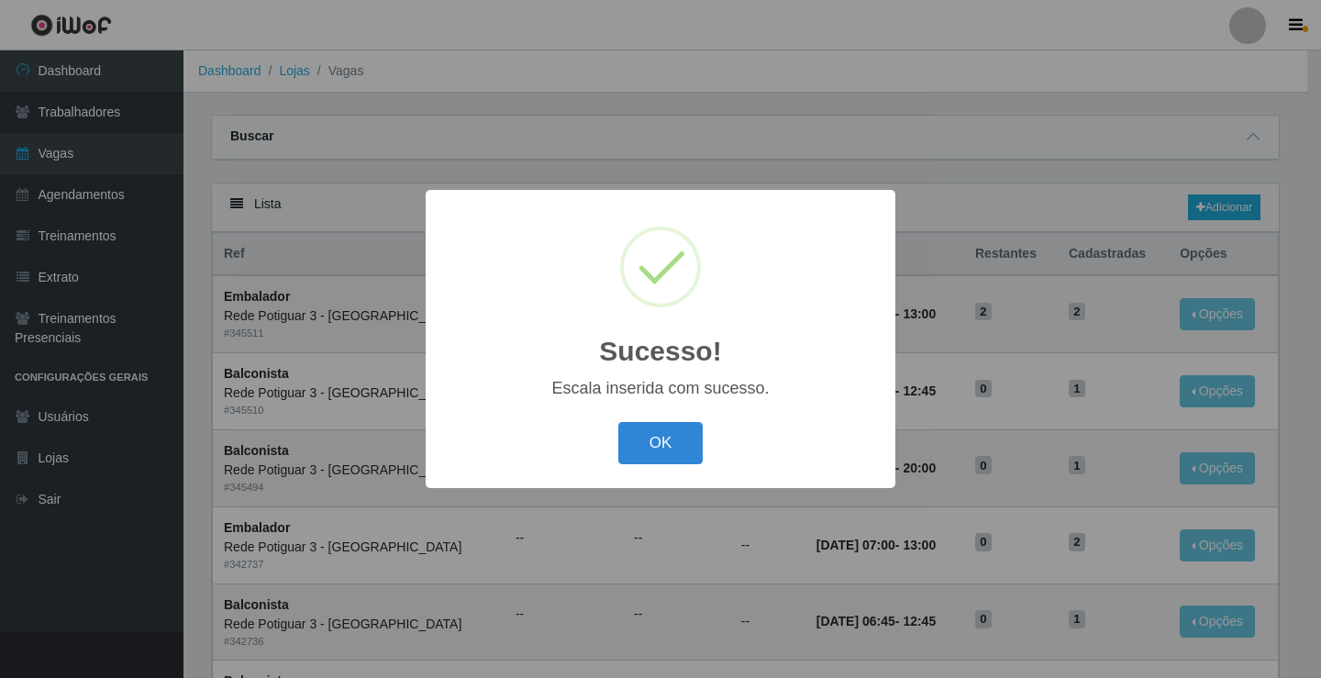
click at [658, 460] on button "OK" at bounding box center [660, 443] width 85 height 43
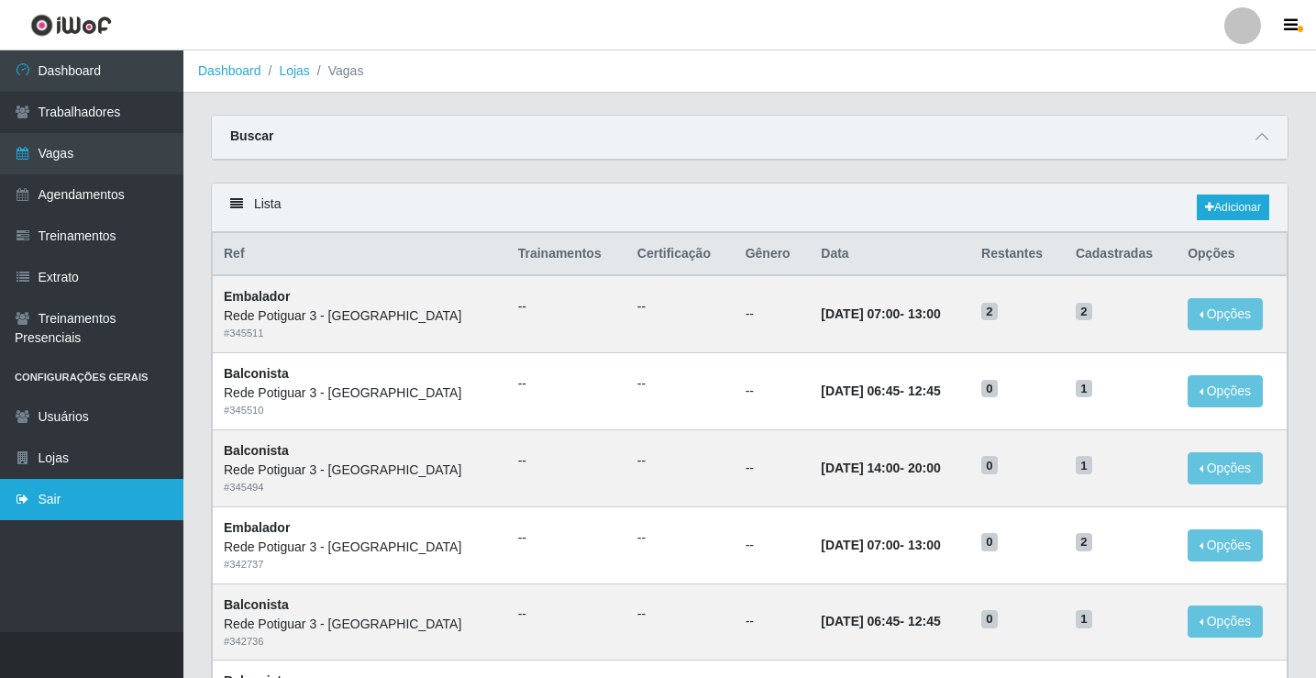
click at [88, 492] on link "Sair" at bounding box center [91, 499] width 183 height 41
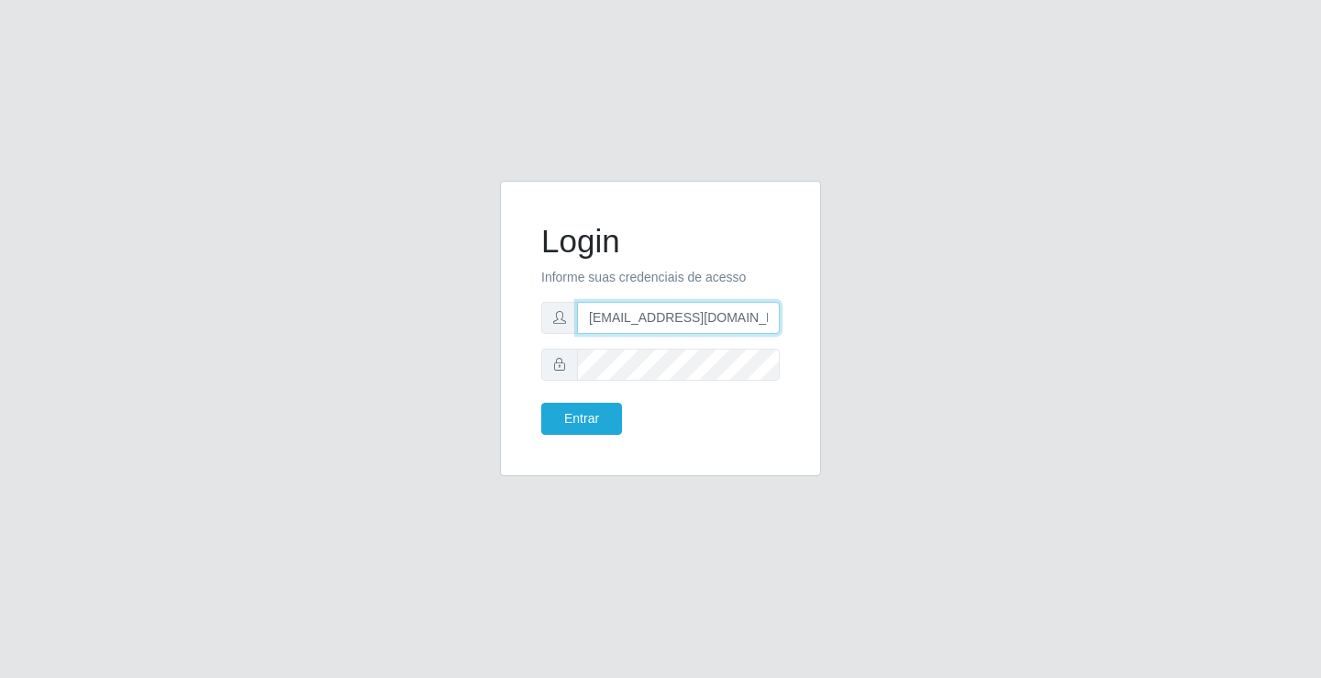
click at [649, 313] on input "[EMAIL_ADDRESS][DOMAIN_NAME]" at bounding box center [678, 318] width 203 height 32
type input "[EMAIL_ADDRESS][DOMAIN_NAME]"
click at [572, 424] on button "Entrar" at bounding box center [581, 419] width 81 height 32
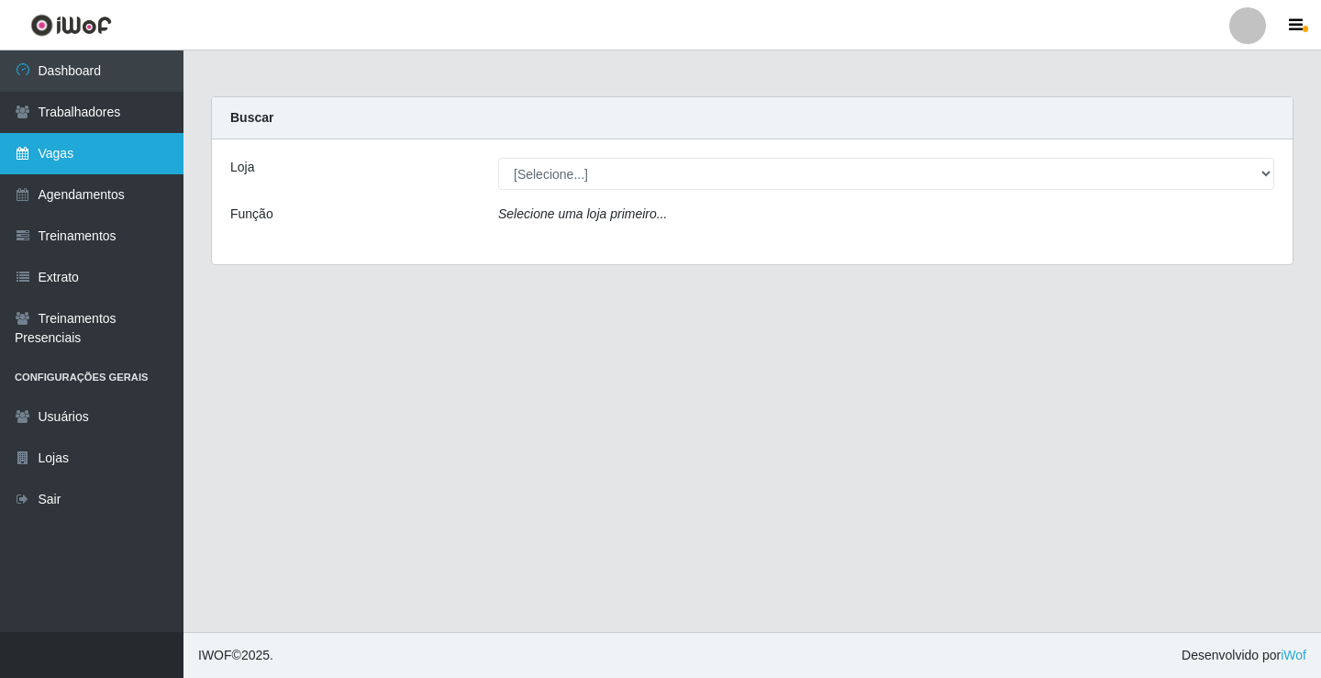
click at [98, 161] on link "Vagas" at bounding box center [91, 153] width 183 height 41
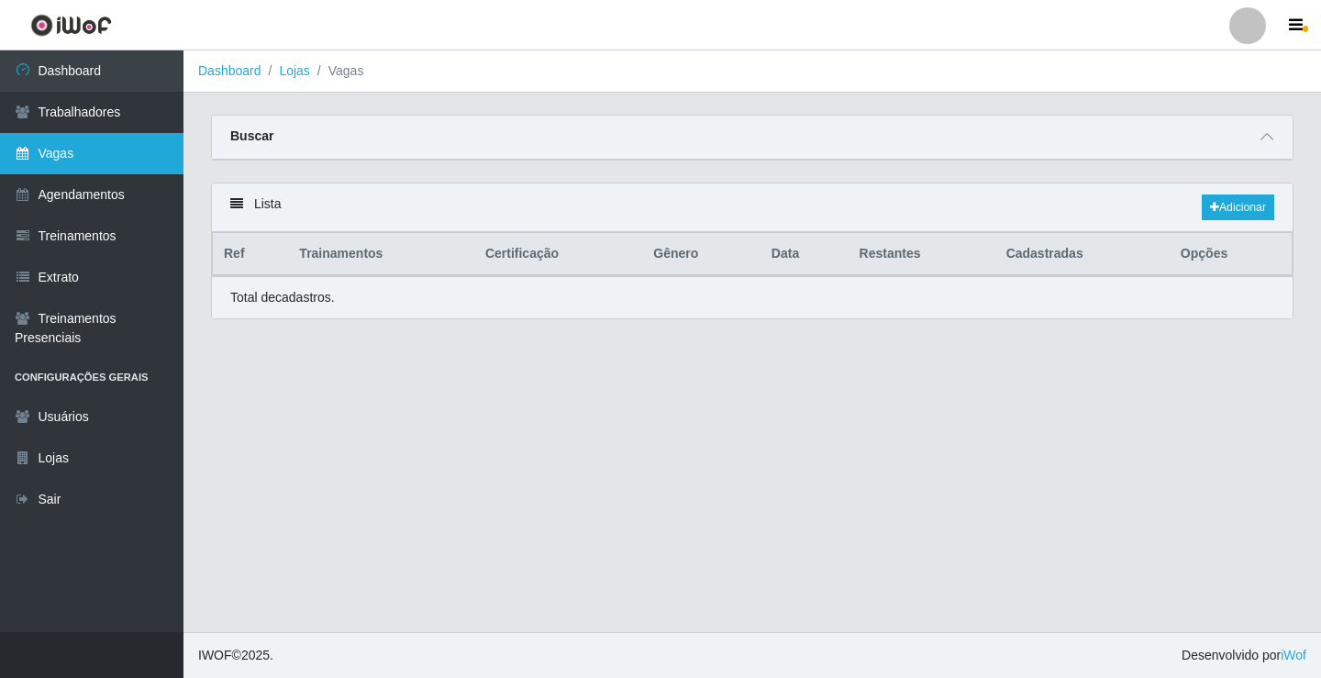
click at [105, 141] on link "Vagas" at bounding box center [91, 153] width 183 height 41
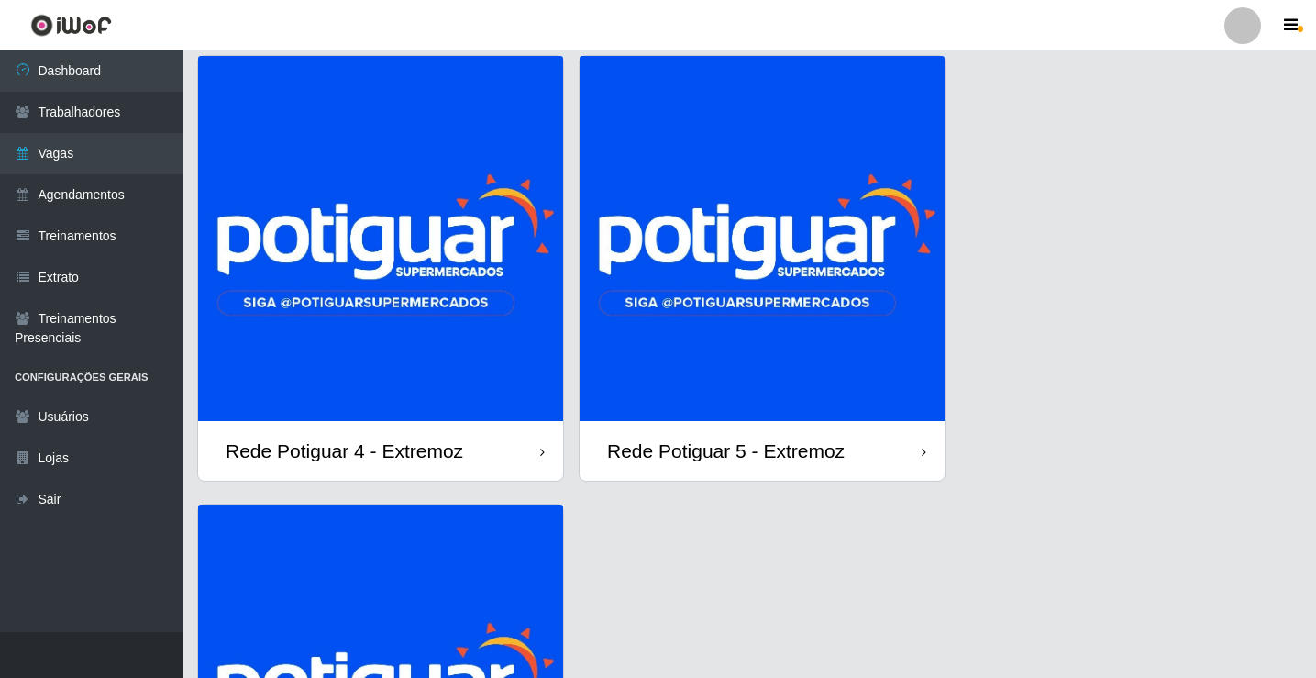
scroll to position [92, 0]
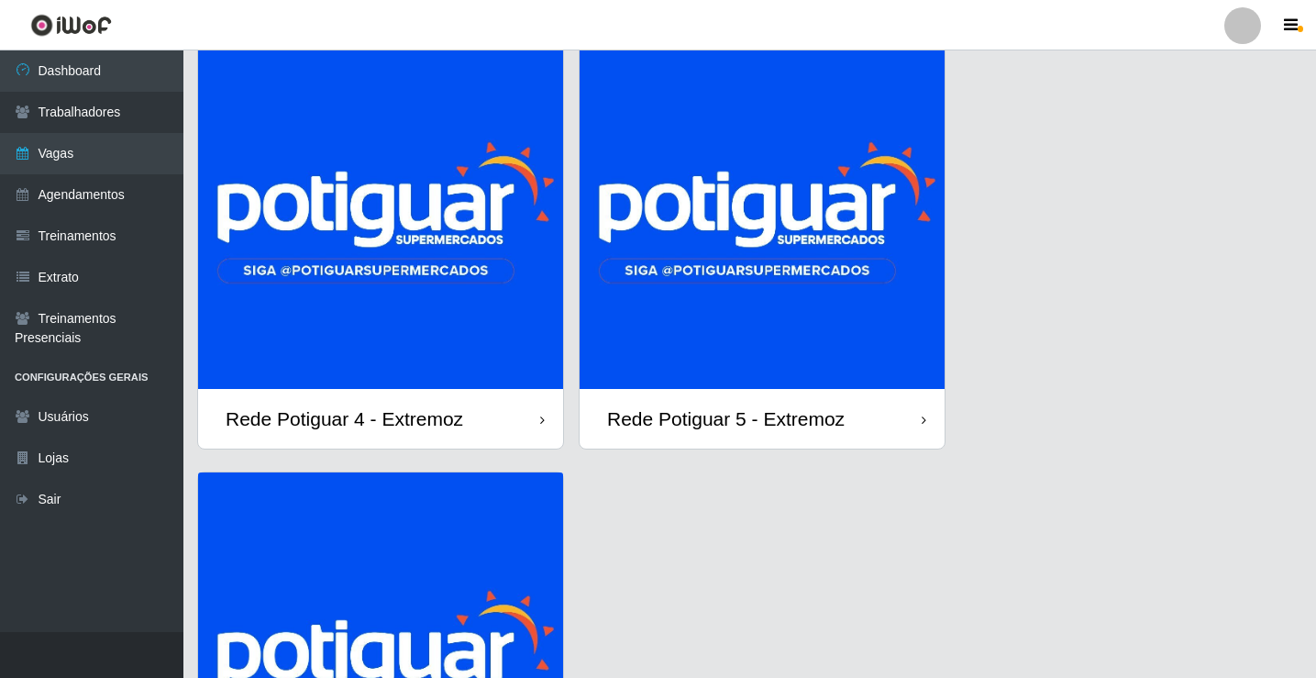
click at [671, 301] on img at bounding box center [762, 206] width 365 height 365
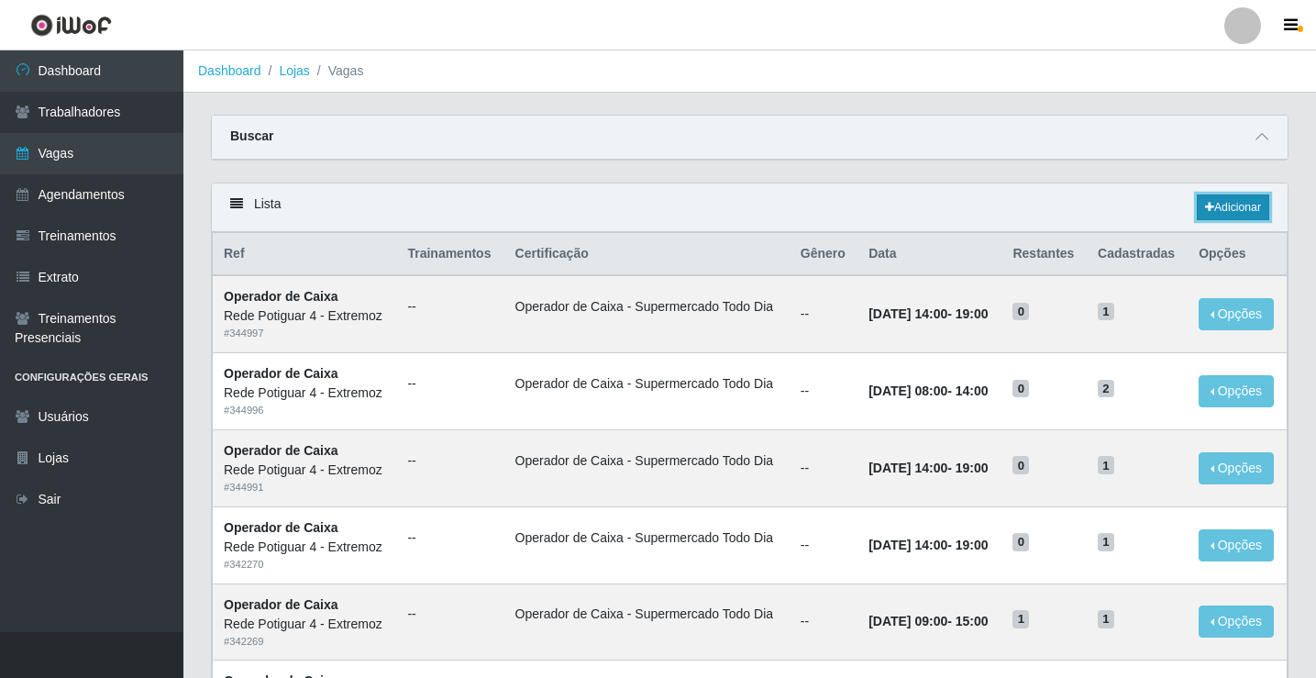
click at [1227, 212] on link "Adicionar" at bounding box center [1233, 207] width 72 height 26
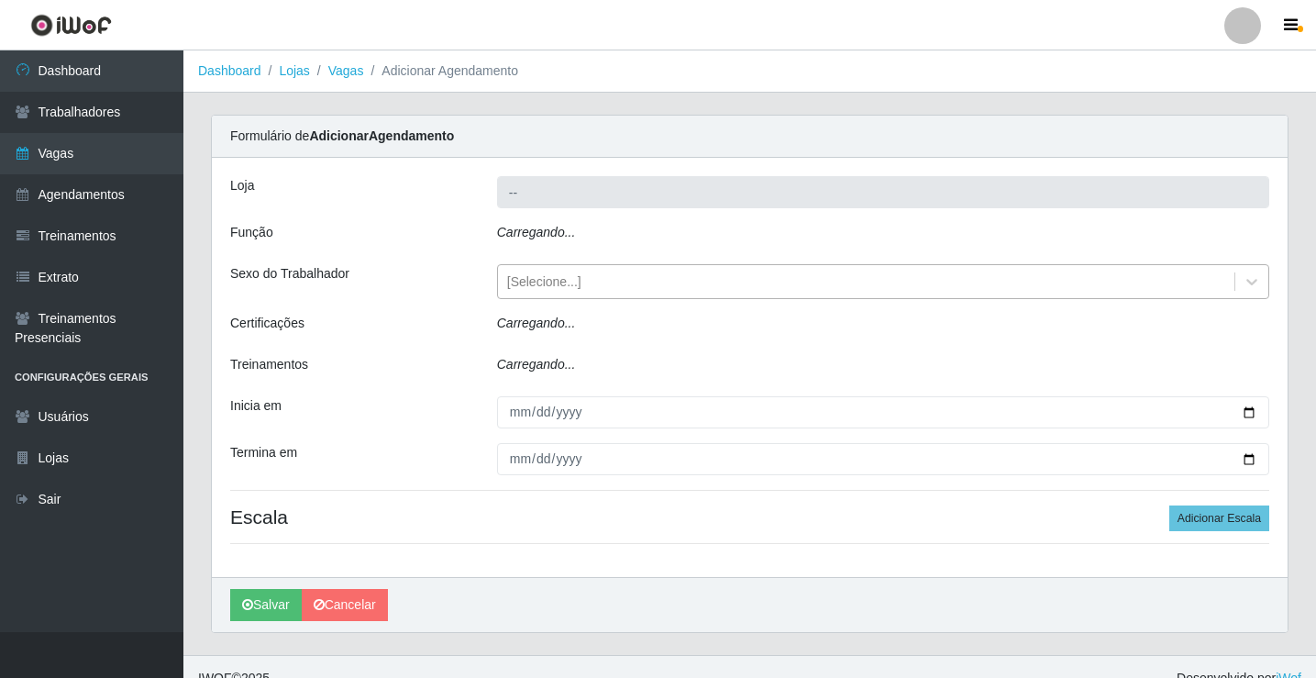
type input "Rede Potiguar 5 - Extremoz"
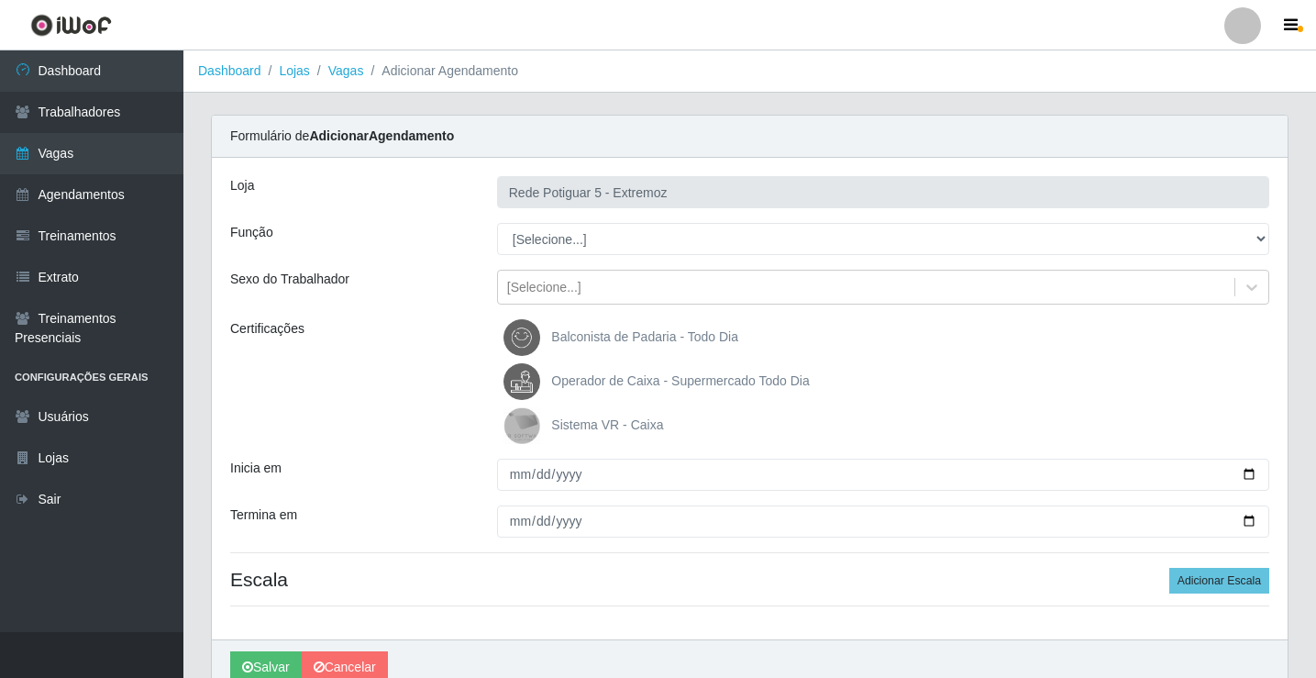
select select "22"
click at [497, 223] on select "[Selecione...] ASG Balconista Embalador Operador de Caixa Operador de Loja Repo…" at bounding box center [883, 239] width 772 height 32
click at [581, 378] on span "Operador de Caixa - Supermercado Todo Dia" at bounding box center [680, 380] width 258 height 15
click at [0, 0] on input "Operador de Caixa - Supermercado Todo Dia" at bounding box center [0, 0] width 0 height 0
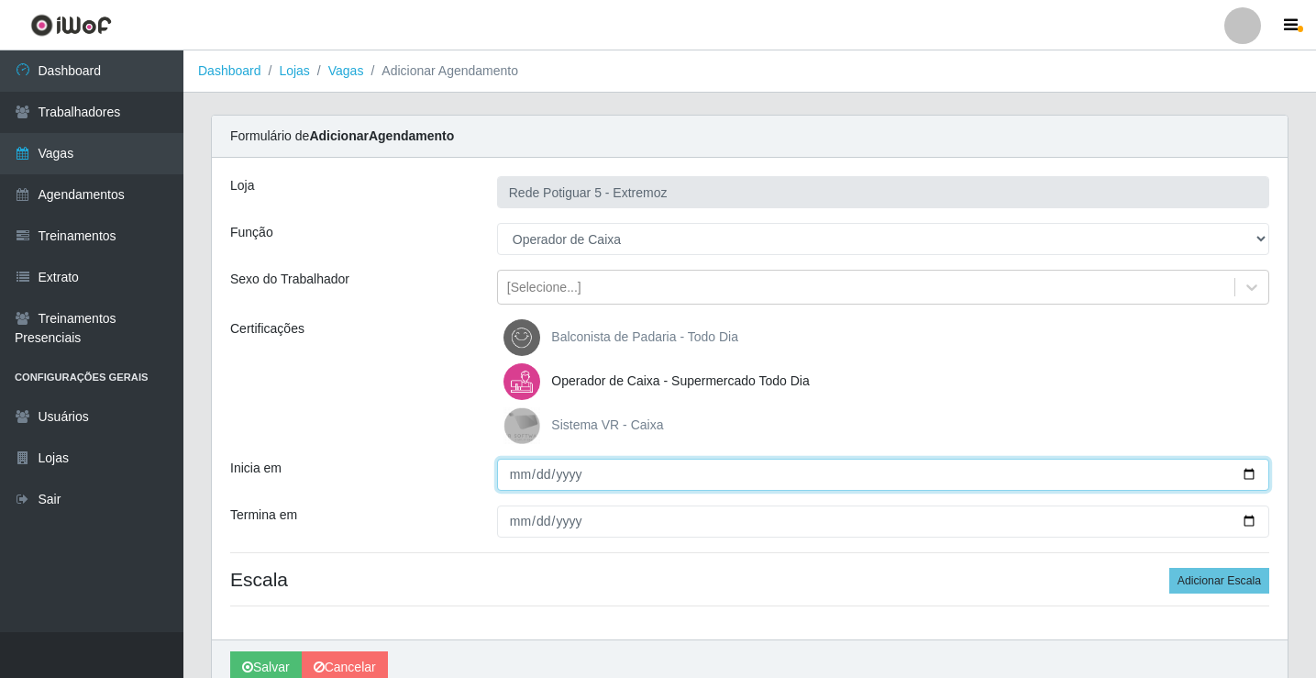
click at [517, 466] on input "Inicia em" at bounding box center [883, 475] width 772 height 32
type input "[DATE]"
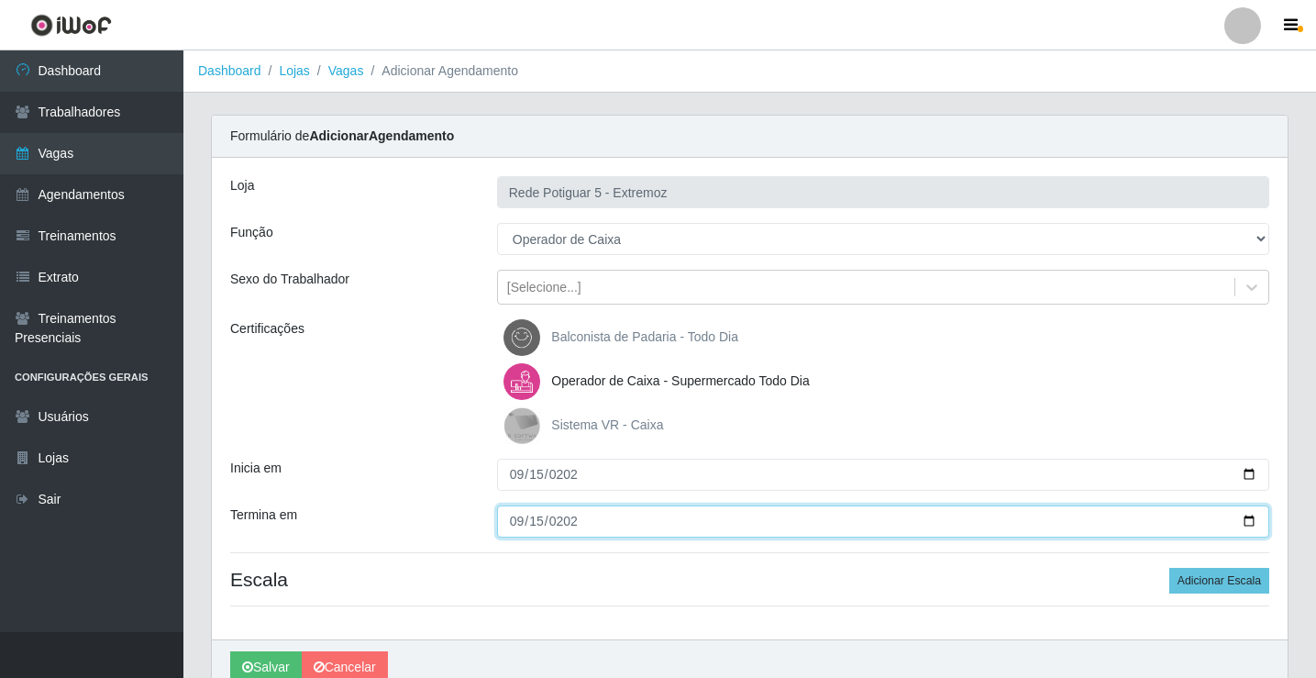
type input "[DATE]"
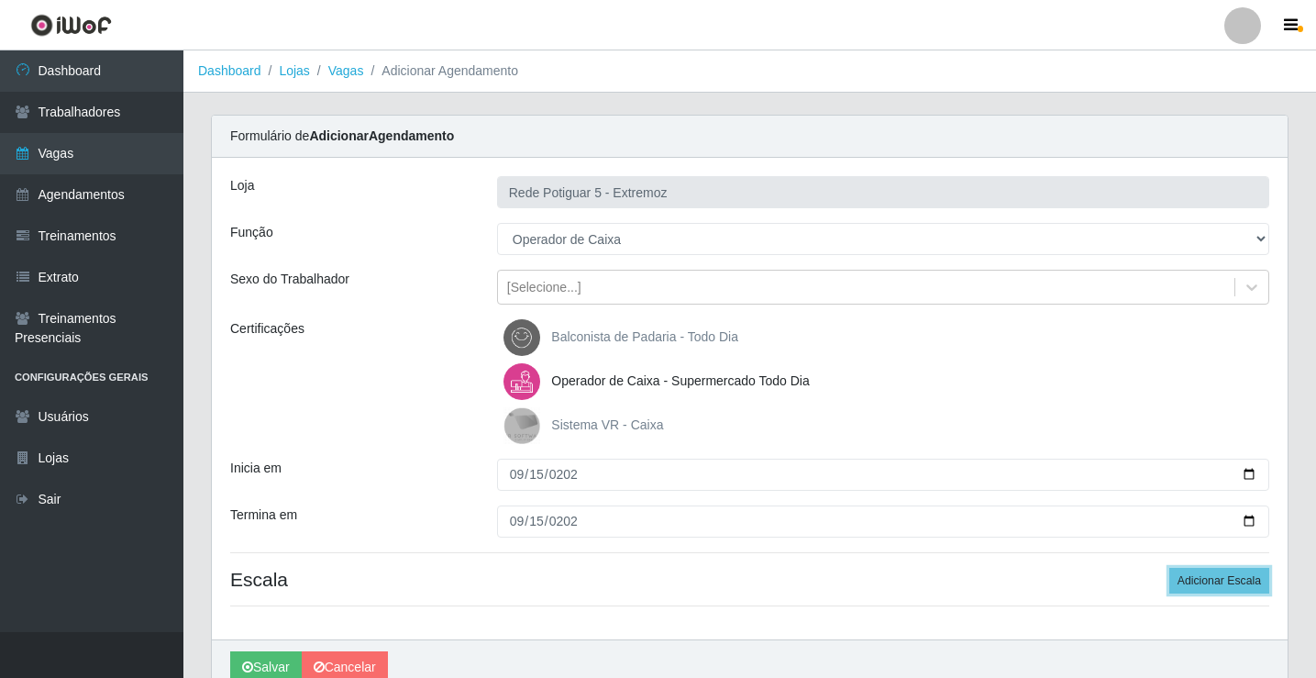
click at [1169, 568] on button "Adicionar Escala" at bounding box center [1219, 581] width 100 height 26
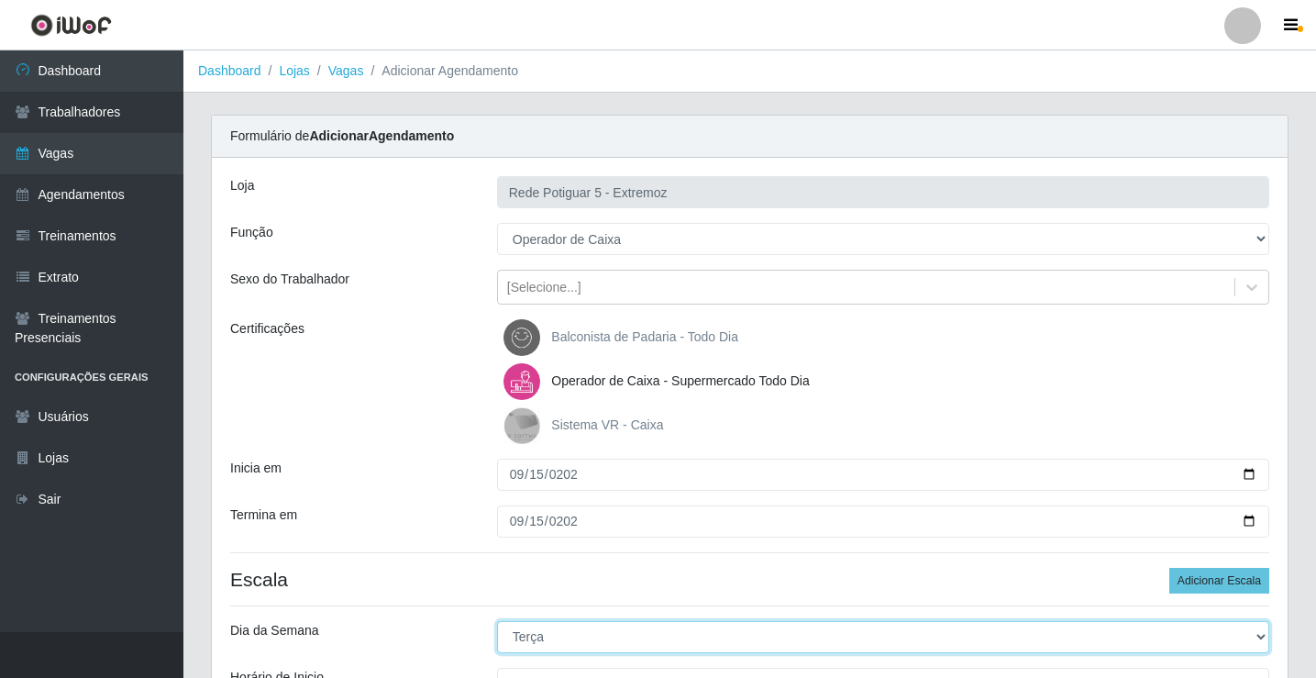
select select "1"
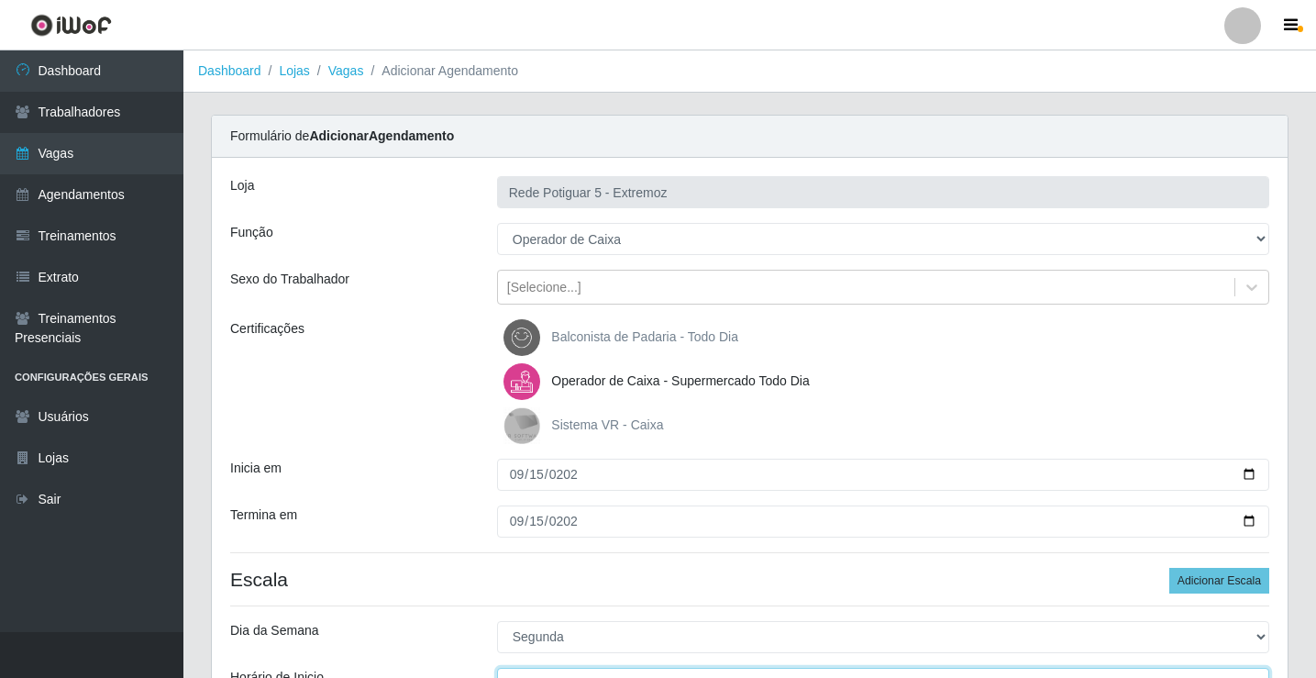
scroll to position [22, 0]
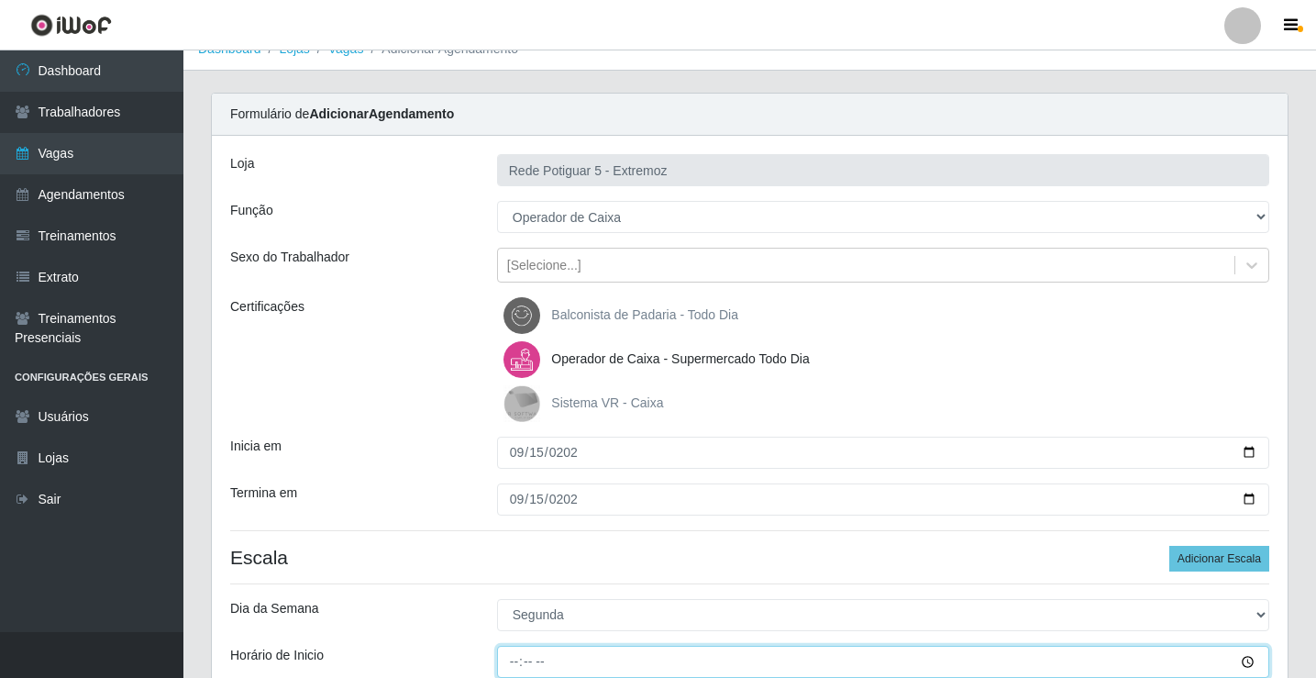
type input "14:00"
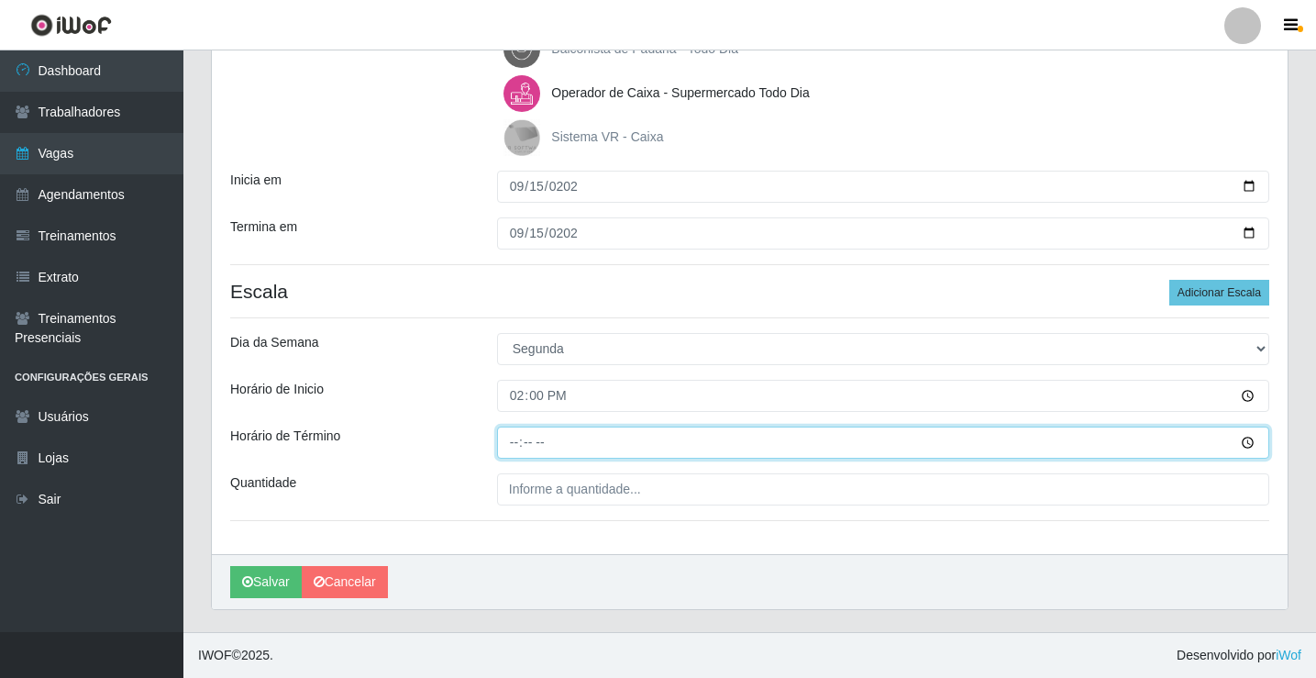
type input "20:00"
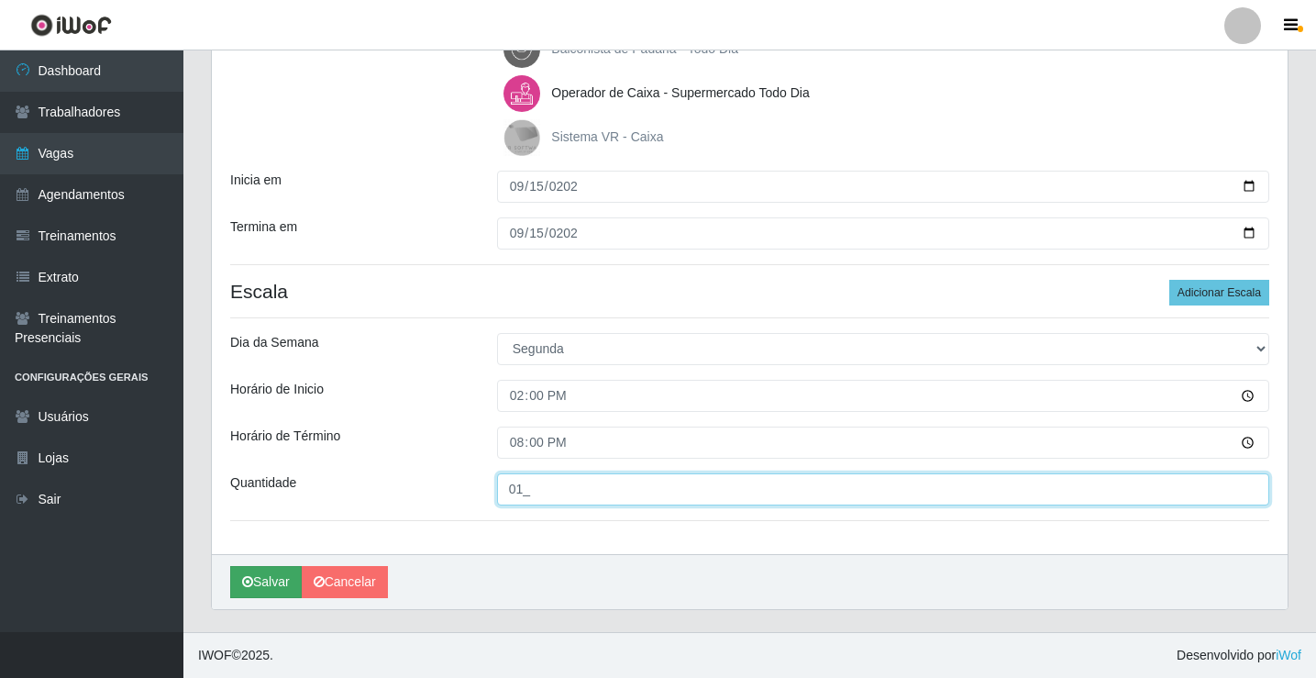
type input "01_"
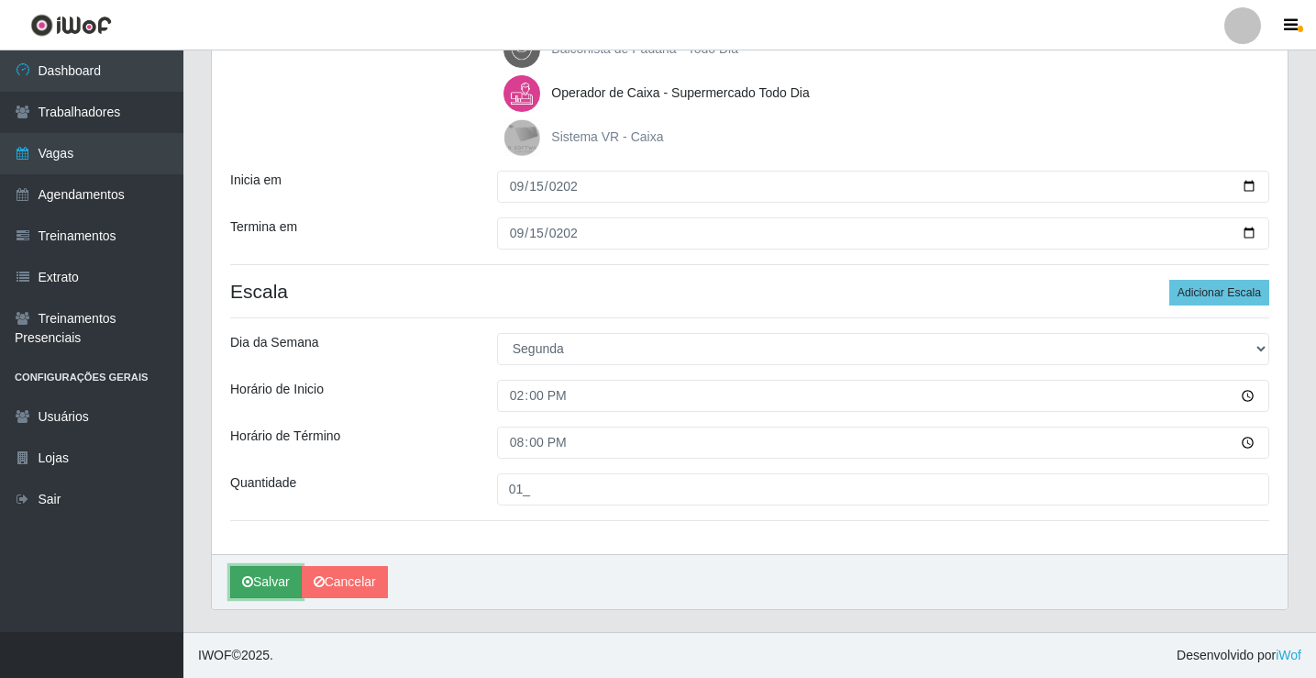
click at [269, 568] on button "Salvar" at bounding box center [266, 582] width 72 height 32
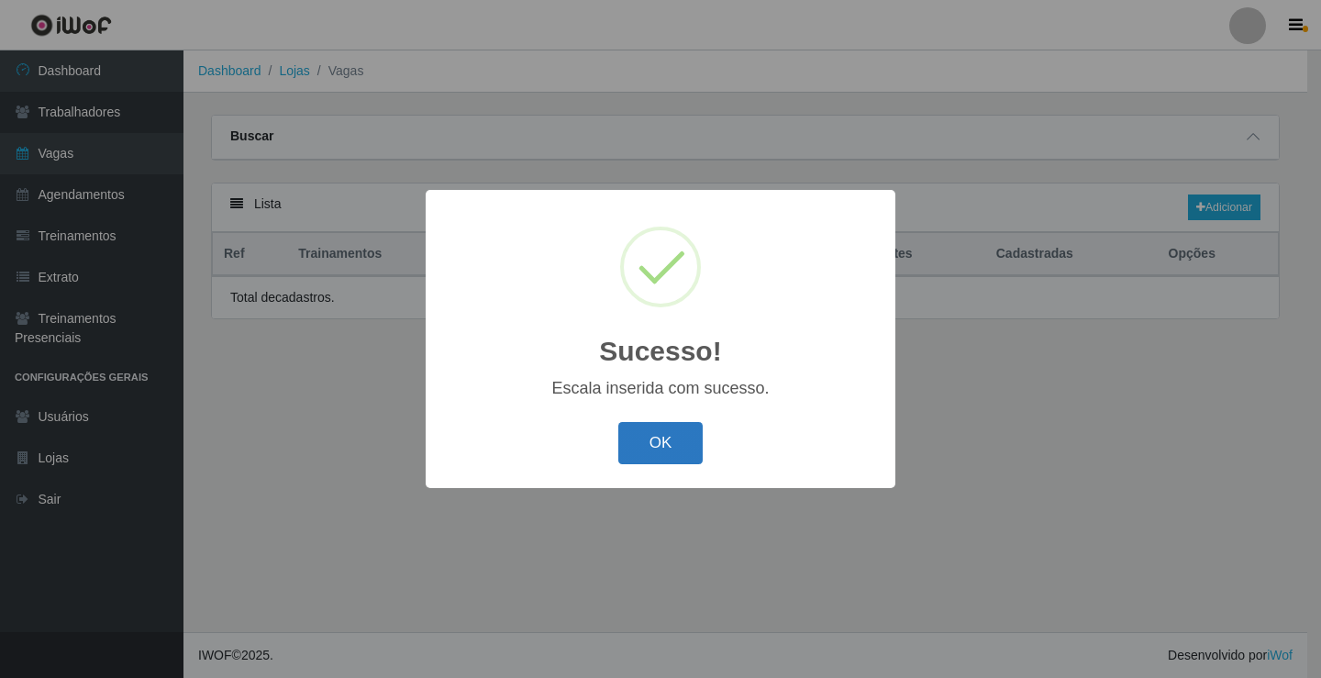
click at [636, 449] on button "OK" at bounding box center [660, 443] width 85 height 43
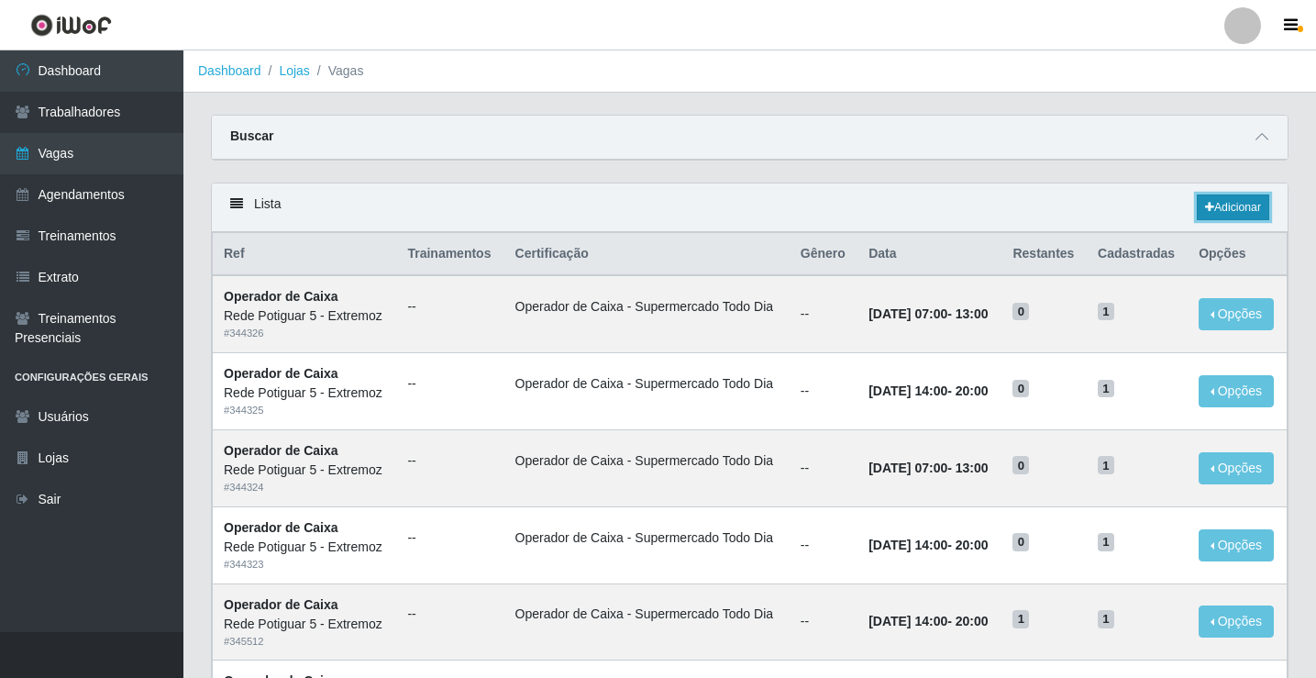
click at [1211, 212] on link "Adicionar" at bounding box center [1233, 207] width 72 height 26
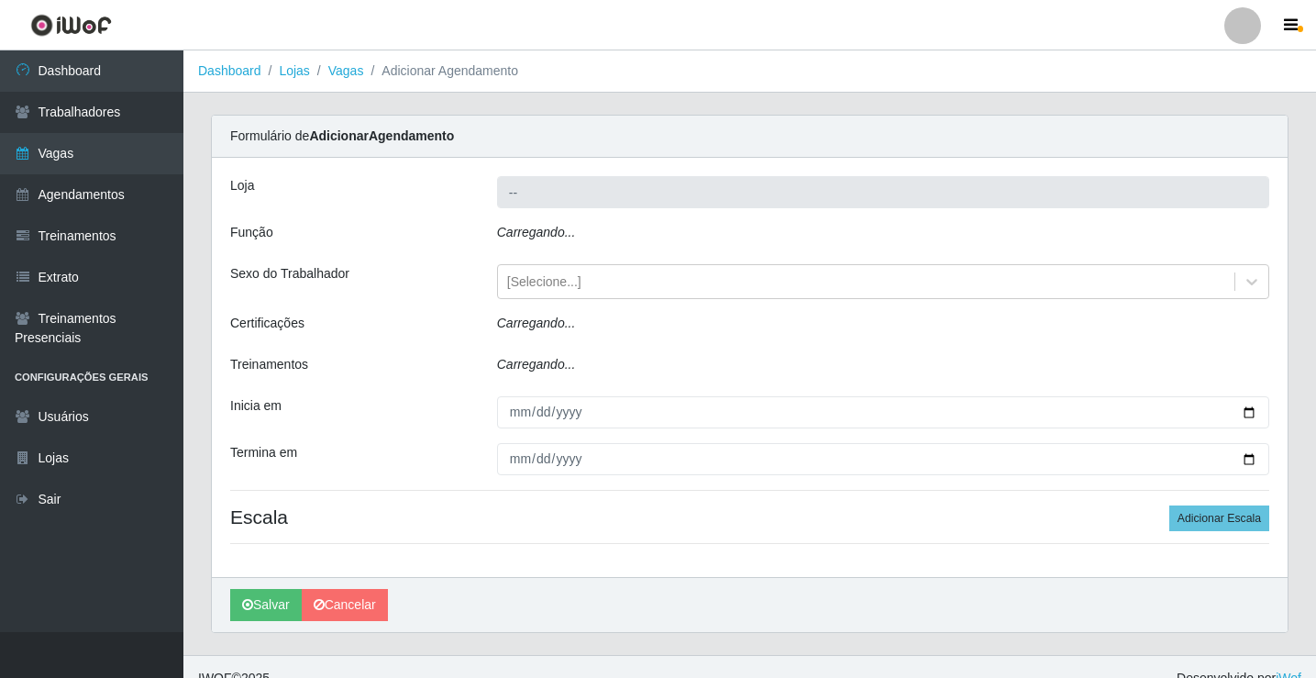
type input "Rede Potiguar 5 - Extremoz"
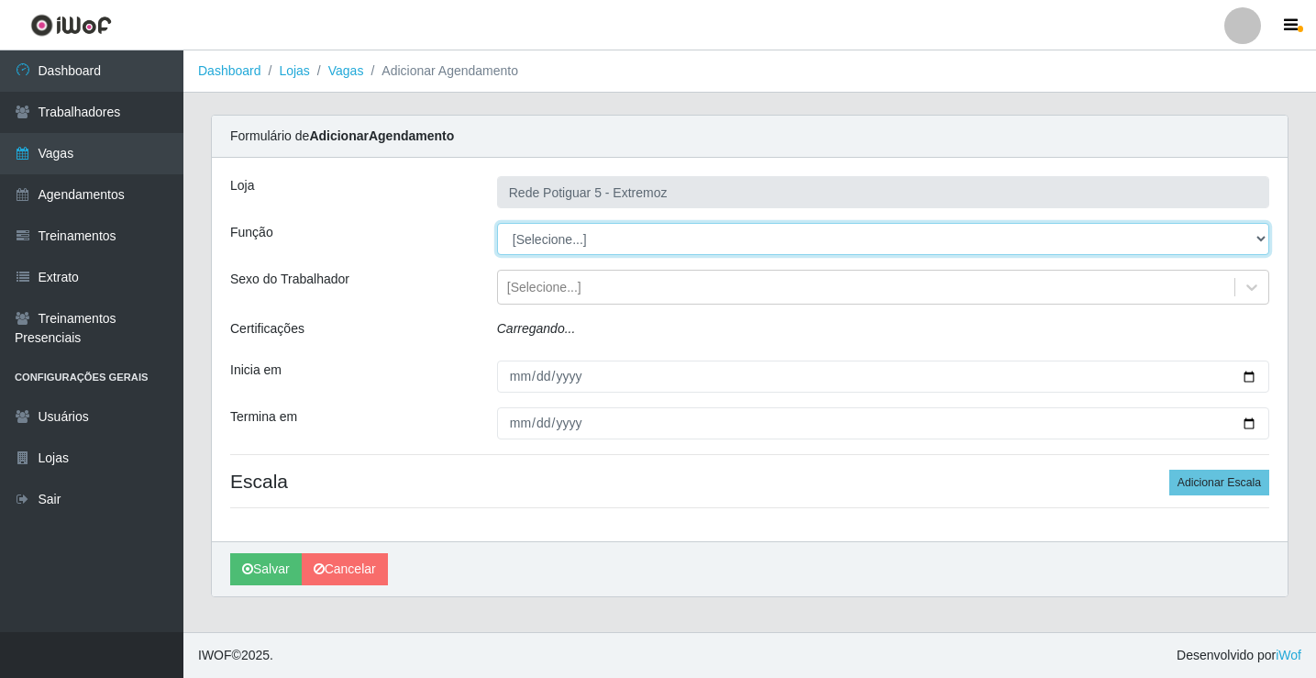
click at [572, 246] on select "[Selecione...] ASG Balconista Embalador Operador de Caixa Operador de Loja Repo…" at bounding box center [883, 239] width 772 height 32
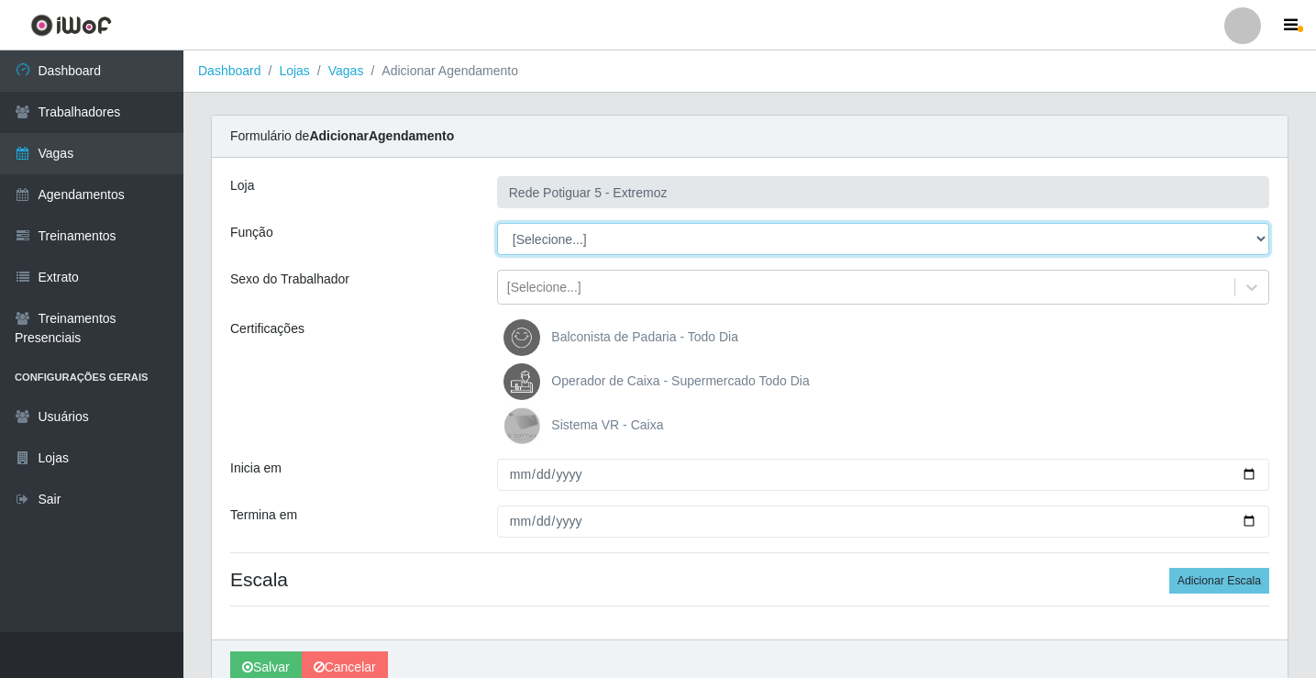
select select "22"
click at [497, 223] on select "[Selecione...] ASG Balconista Embalador Operador de Caixa Operador de Loja Repo…" at bounding box center [883, 239] width 772 height 32
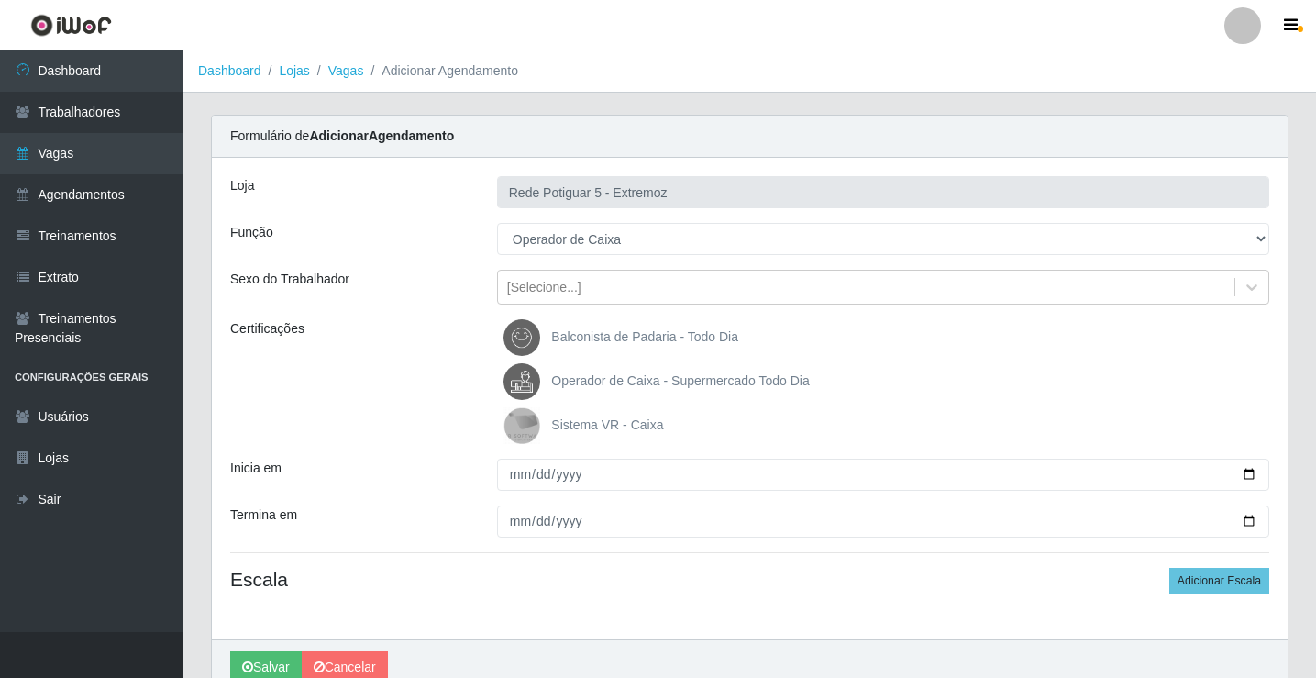
click at [609, 373] on span "Operador de Caixa - Supermercado Todo Dia" at bounding box center [680, 380] width 258 height 15
click at [0, 0] on input "Operador de Caixa - Supermercado Todo Dia" at bounding box center [0, 0] width 0 height 0
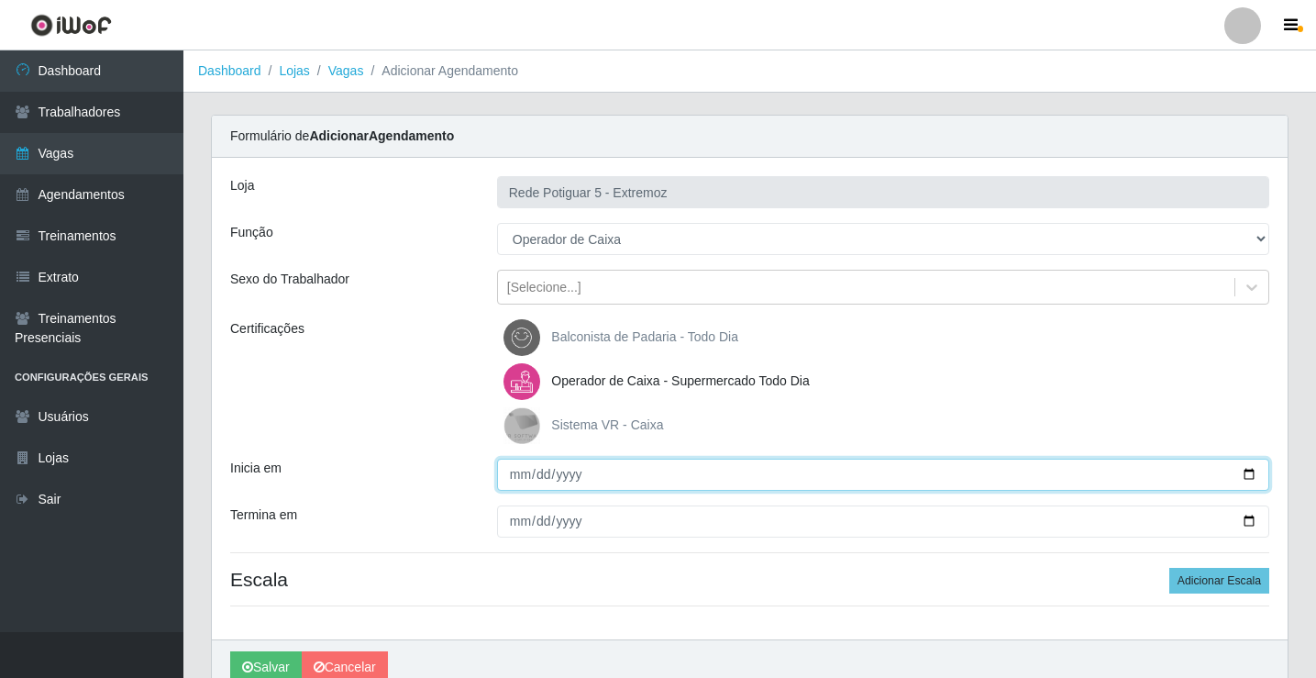
click at [518, 472] on input "Inicia em" at bounding box center [883, 475] width 772 height 32
type input "[DATE]"
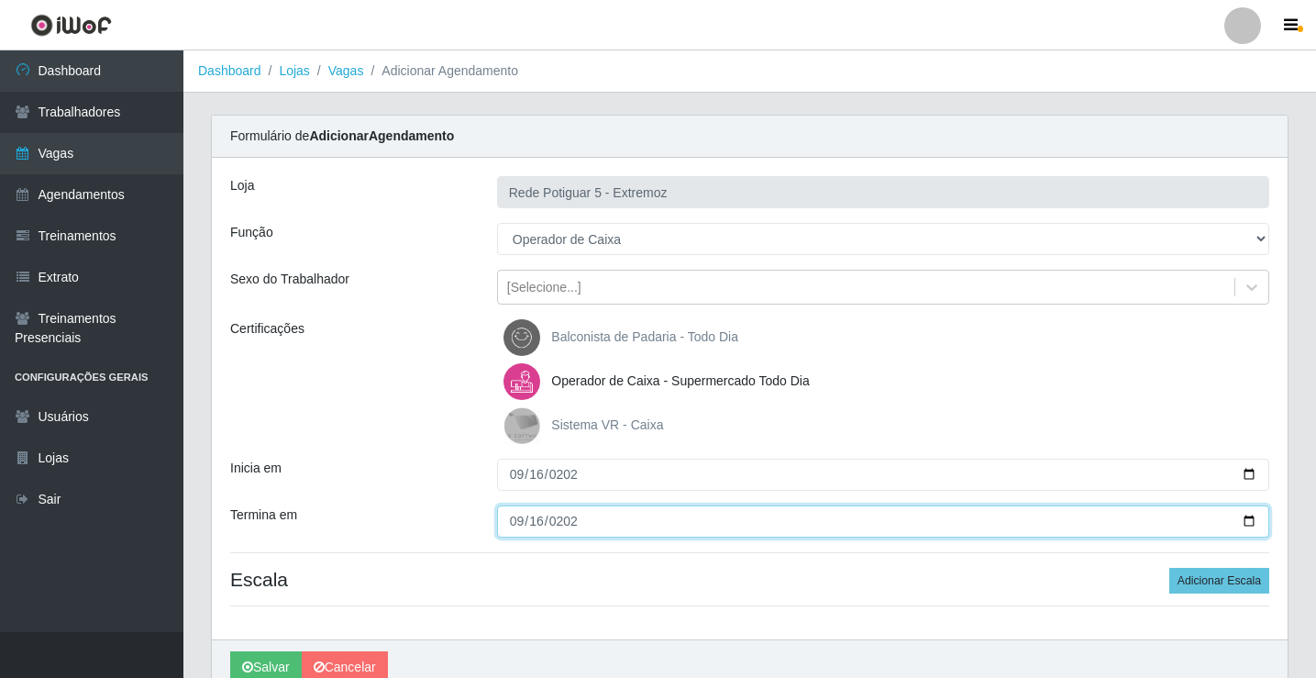
type input "[DATE]"
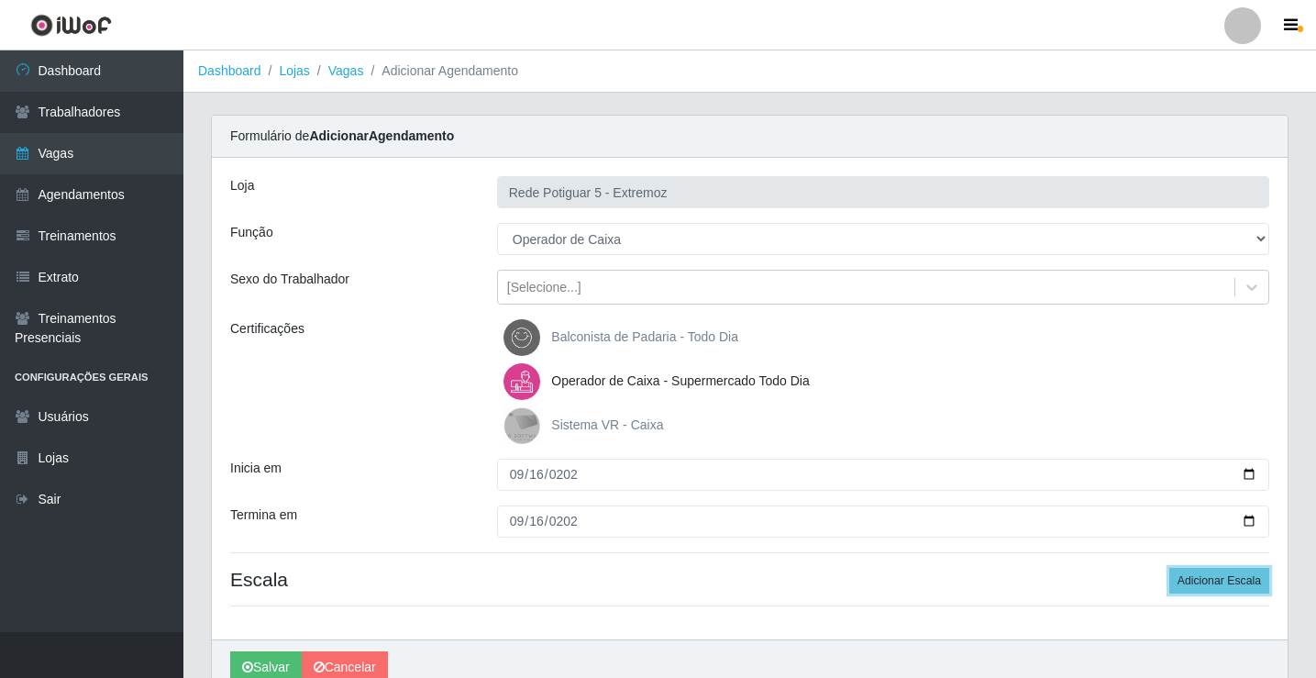
drag, startPoint x: 1194, startPoint y: 586, endPoint x: 1088, endPoint y: 576, distance: 106.9
click at [1194, 586] on button "Adicionar Escala" at bounding box center [1219, 581] width 100 height 26
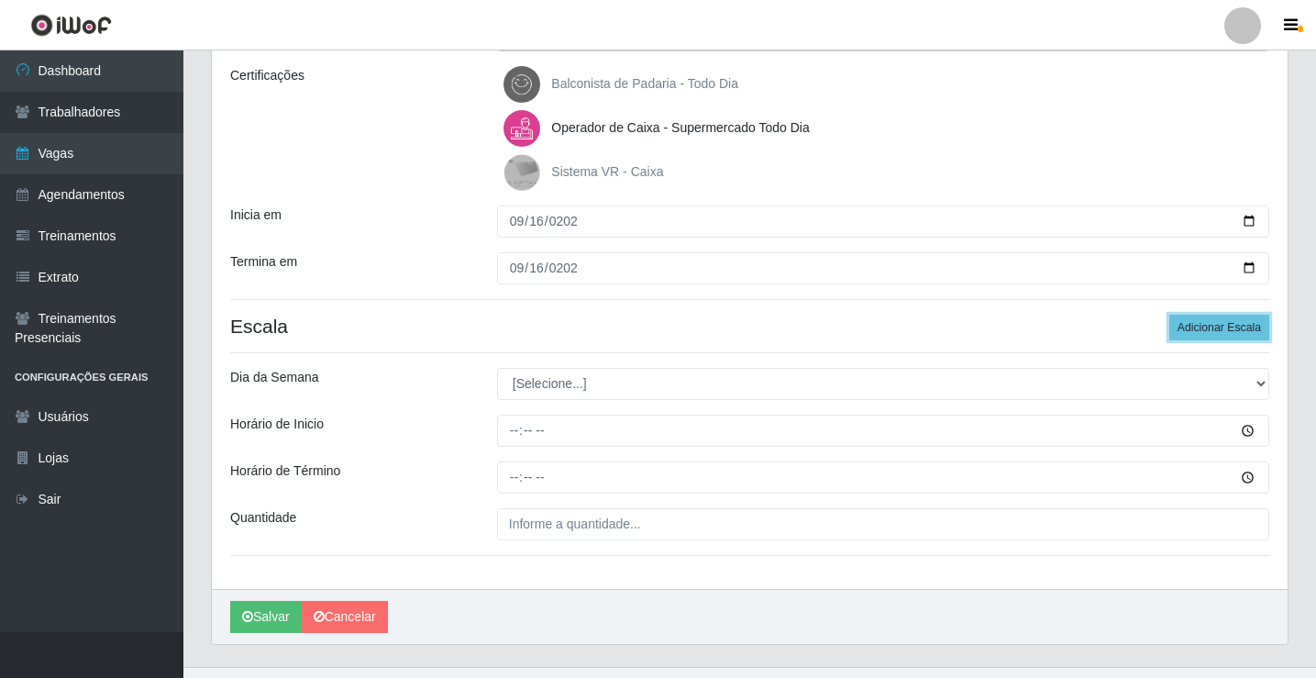
scroll to position [275, 0]
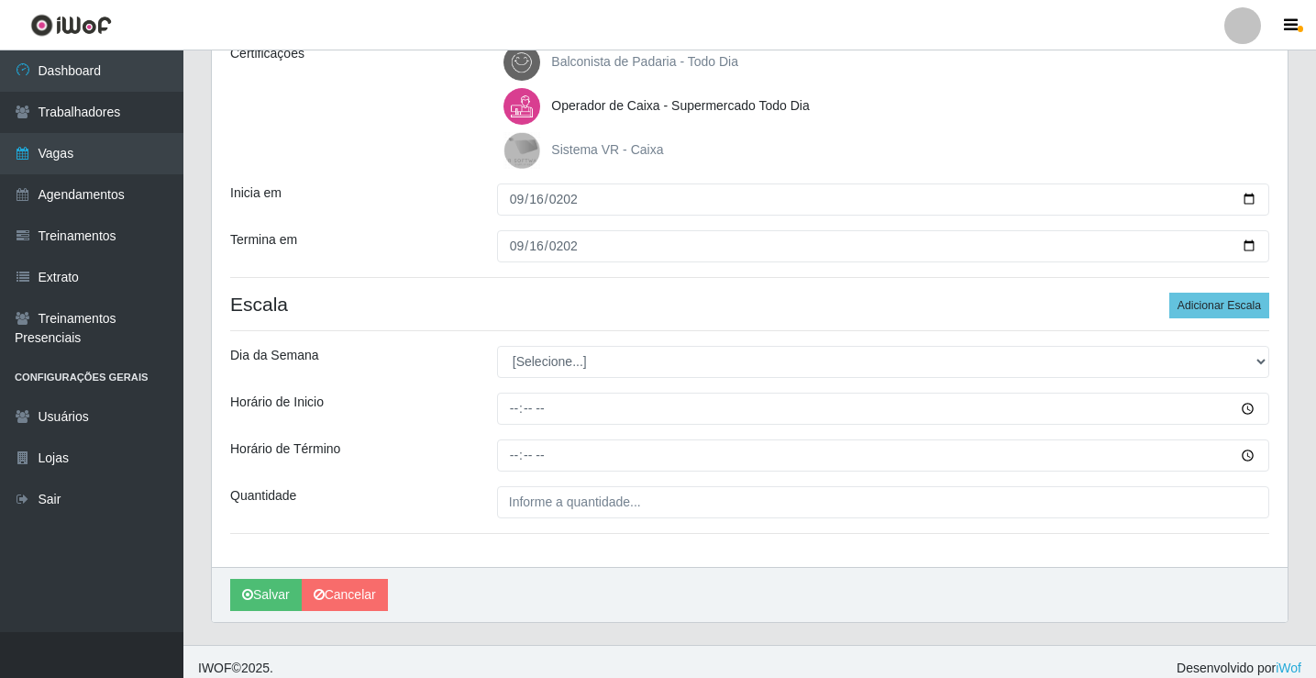
click at [530, 343] on div "Loja Rede Potiguar 5 - Extremoz Função [Selecione...] ASG Balconista Embalador …" at bounding box center [750, 225] width 1076 height 684
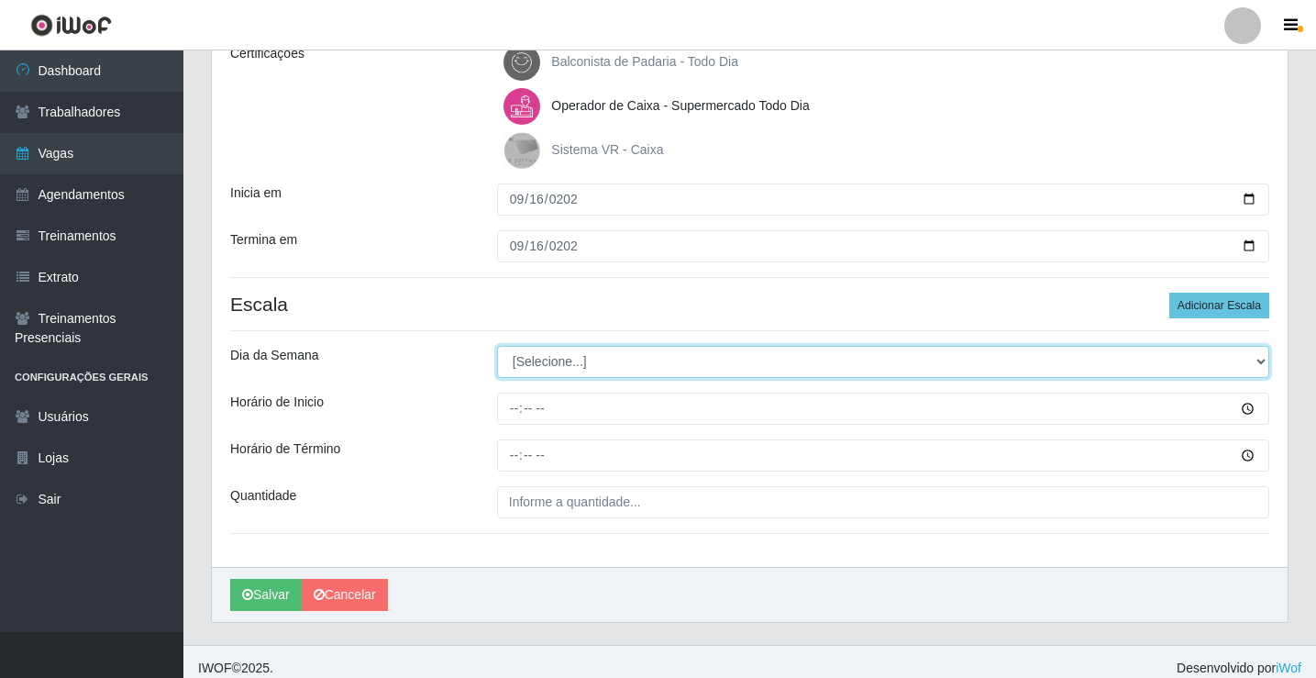
click at [549, 360] on select "[Selecione...] Segunda Terça Quarta Quinta Sexta Sábado Domingo" at bounding box center [883, 362] width 772 height 32
select select "2"
click at [497, 346] on select "[Selecione...] Segunda Terça Quarta Quinta Sexta Sábado Domingo" at bounding box center [883, 362] width 772 height 32
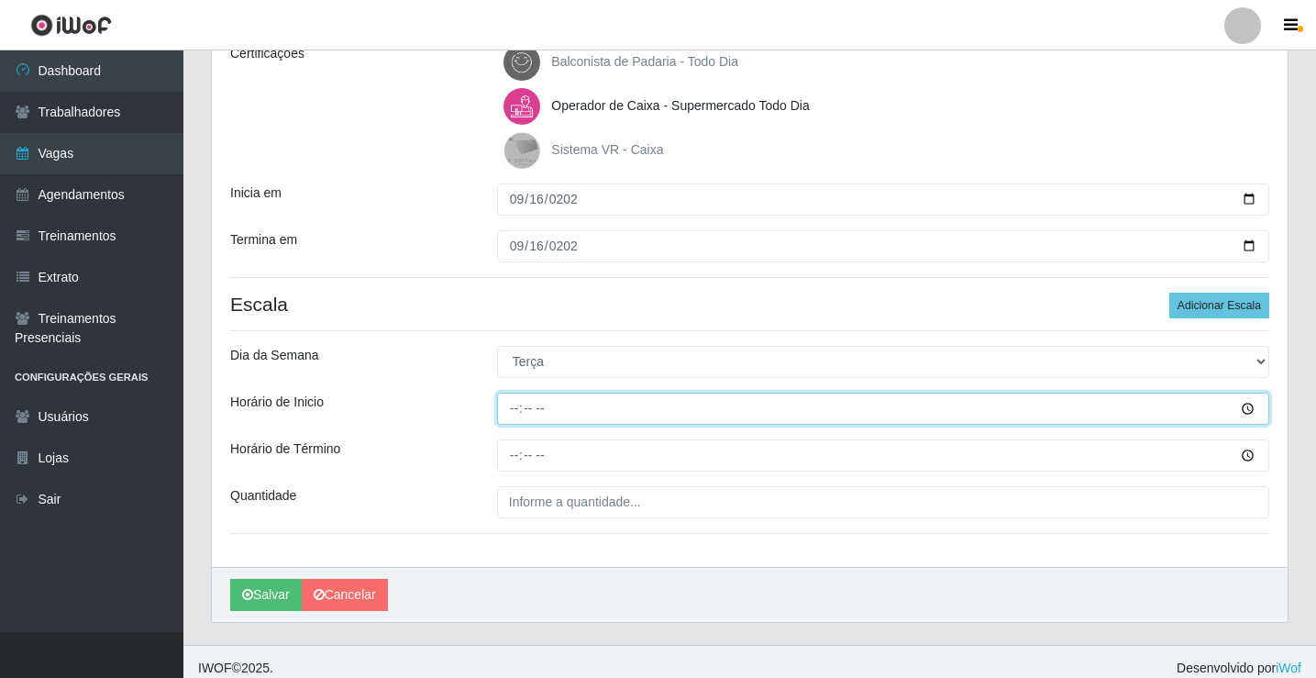
drag, startPoint x: 505, startPoint y: 416, endPoint x: 515, endPoint y: 396, distance: 21.3
click at [505, 415] on input "Horário de Inicio" at bounding box center [883, 409] width 772 height 32
type input "14:00"
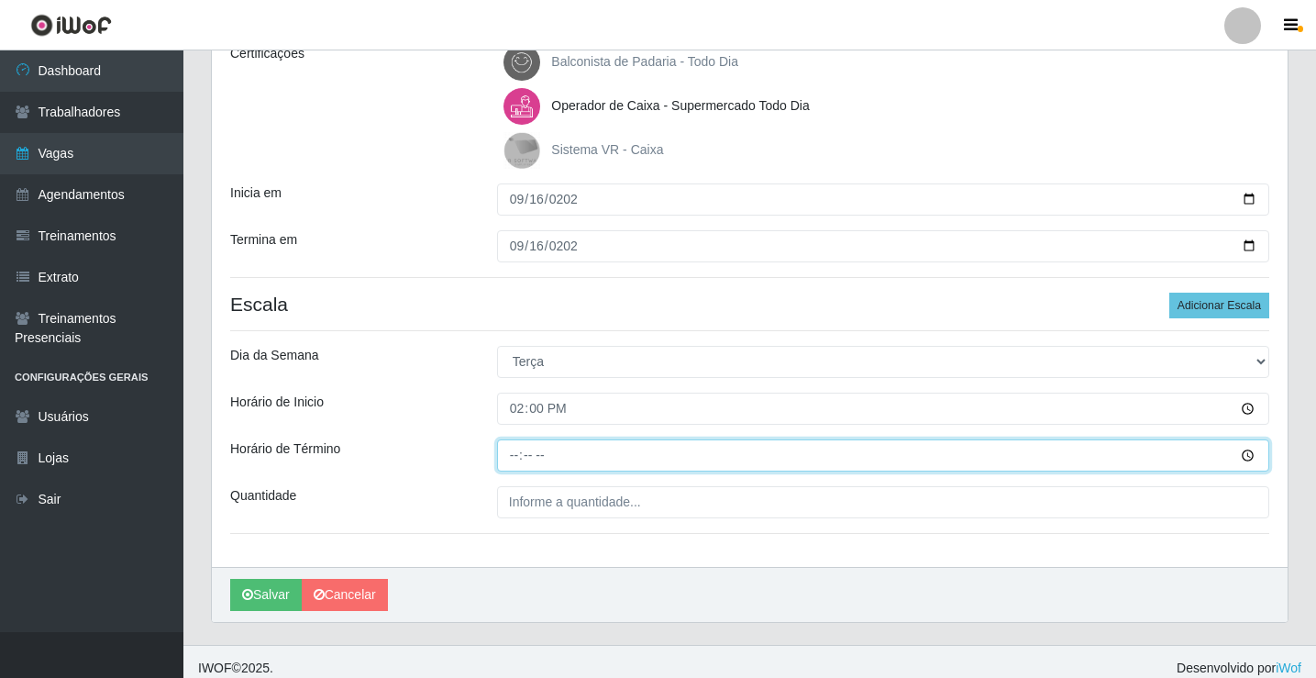
type input "20:00"
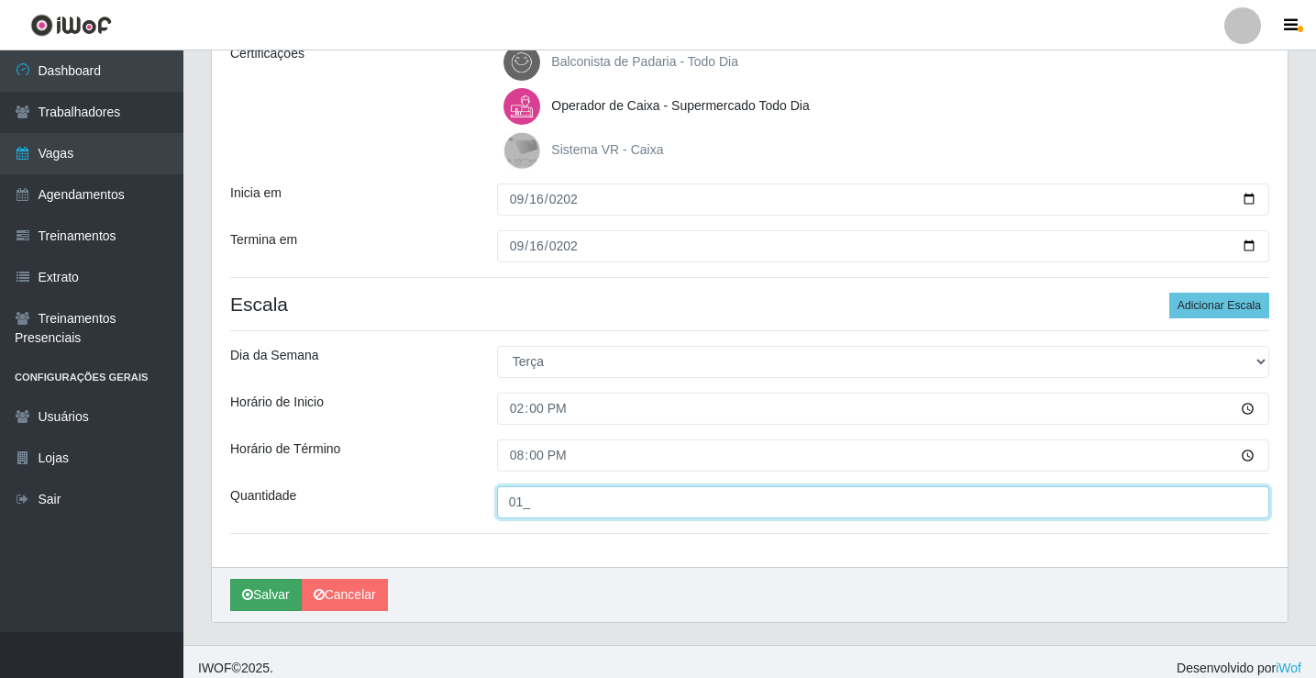
type input "01_"
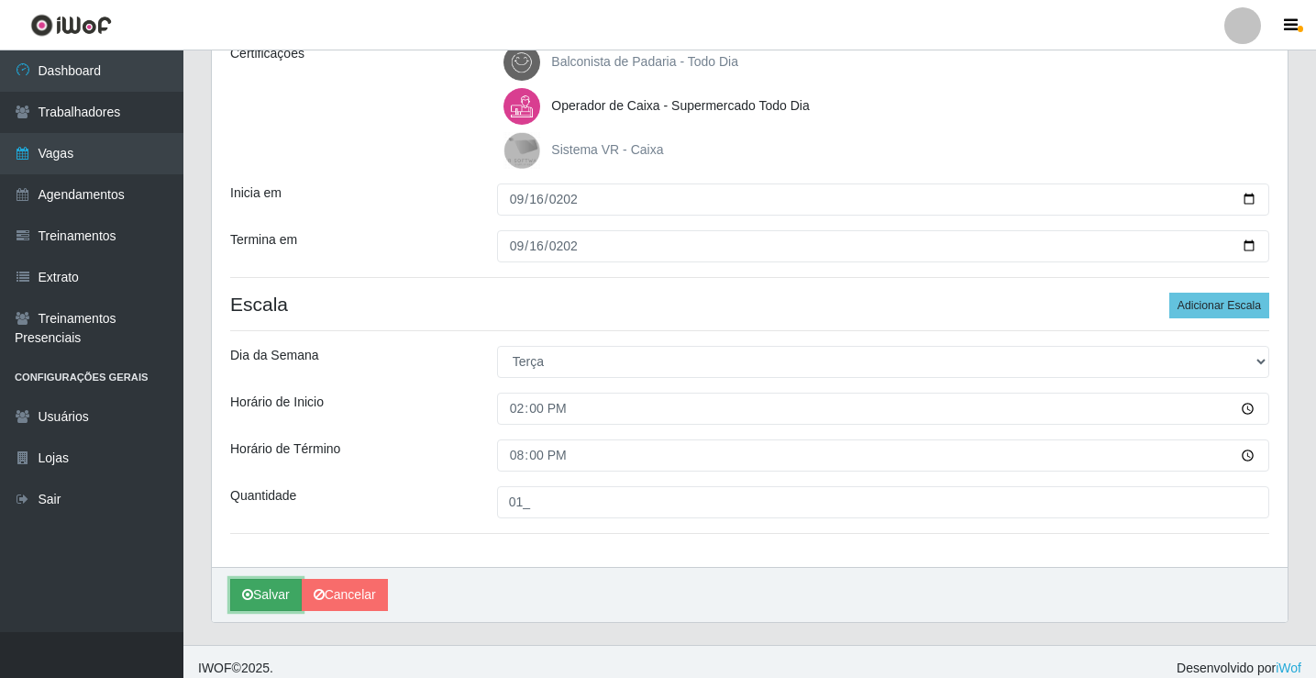
click at [257, 582] on button "Salvar" at bounding box center [266, 595] width 72 height 32
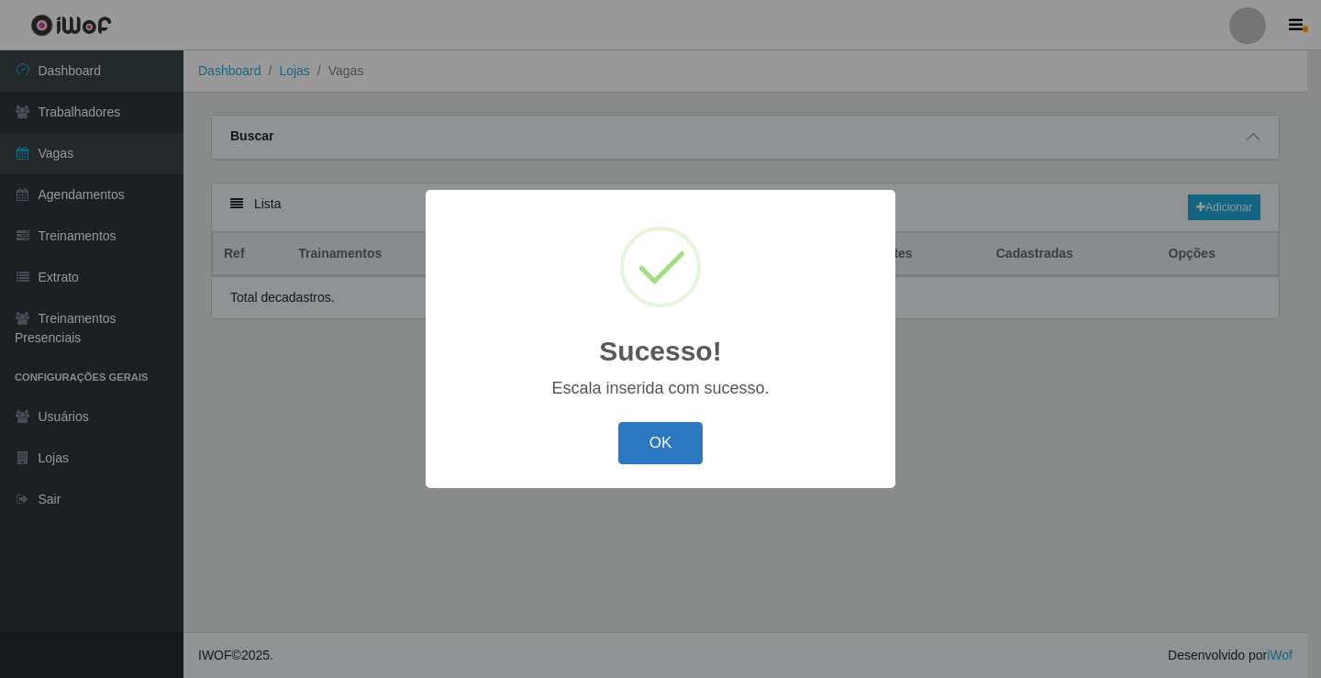
click at [648, 442] on button "OK" at bounding box center [660, 443] width 85 height 43
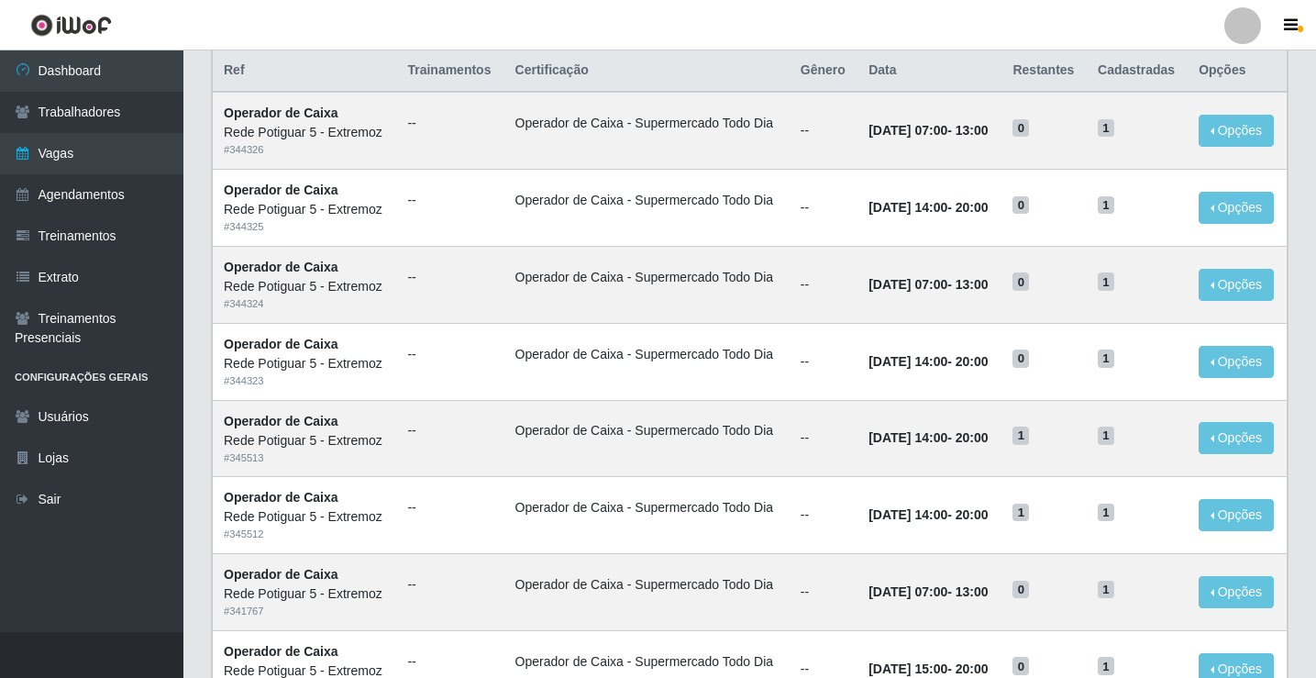
scroll to position [275, 0]
